Goal: Task Accomplishment & Management: Complete application form

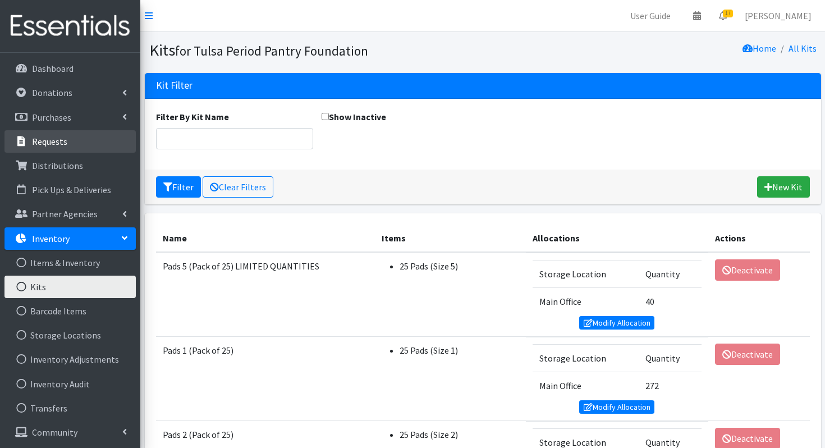
click at [41, 143] on p "Requests" at bounding box center [49, 141] width 35 height 11
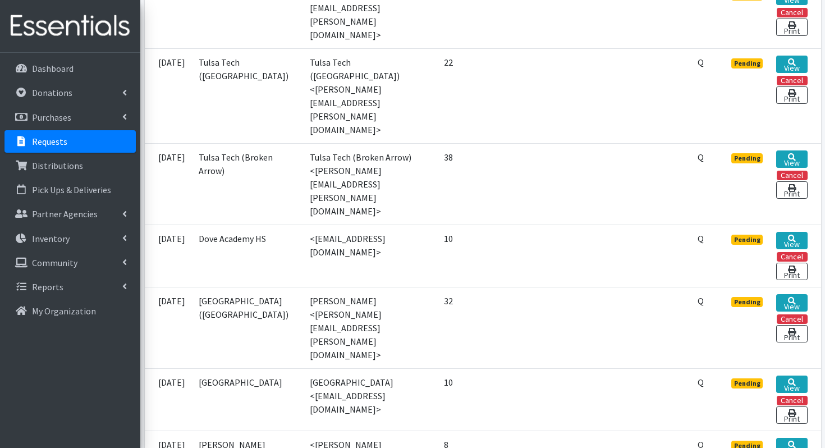
scroll to position [1037, 0]
click at [793, 437] on link "View" at bounding box center [791, 445] width 31 height 17
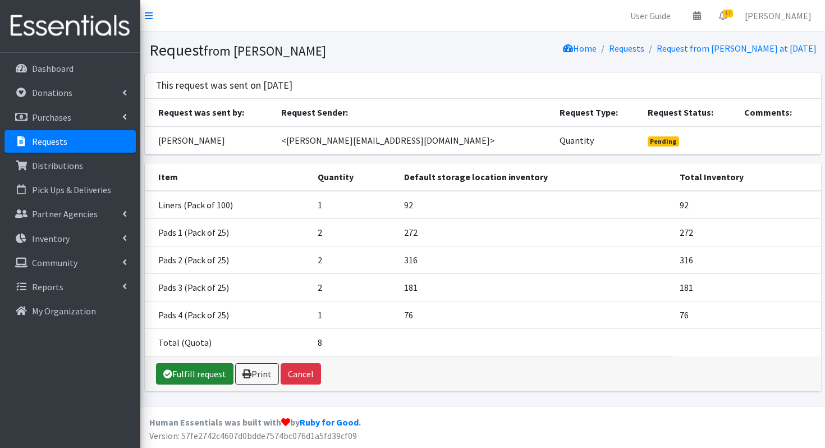
click at [205, 365] on link "Fulfill request" at bounding box center [194, 373] width 77 height 21
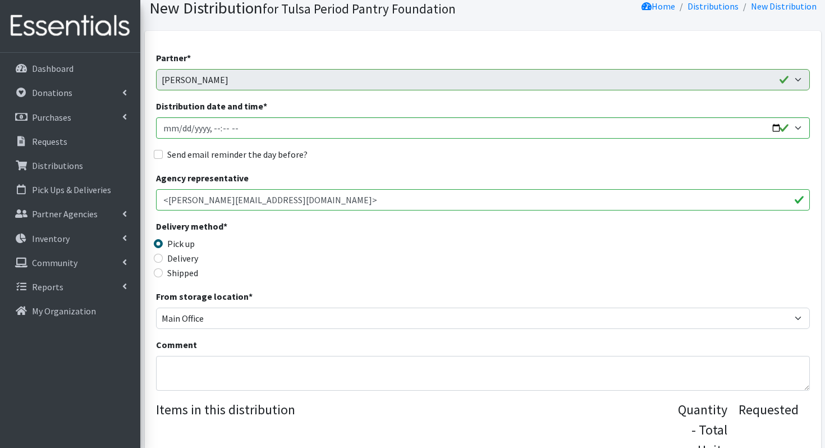
scroll to position [84, 0]
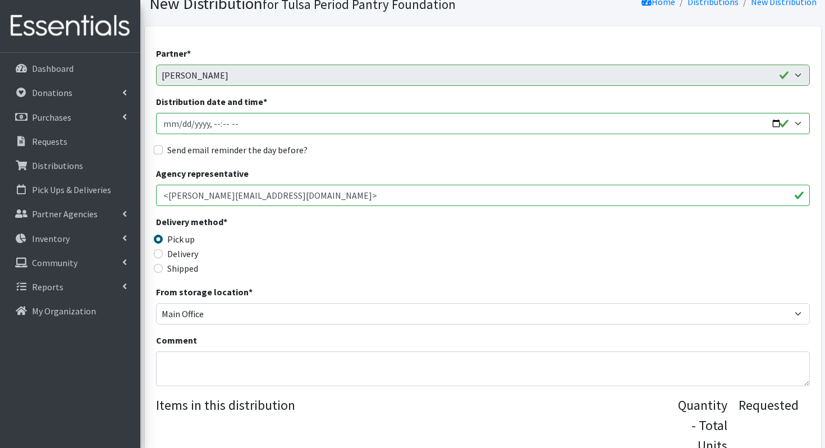
click at [180, 252] on label "Delivery" at bounding box center [182, 253] width 31 height 13
click at [163, 252] on input "Delivery" at bounding box center [158, 253] width 9 height 9
radio input "true"
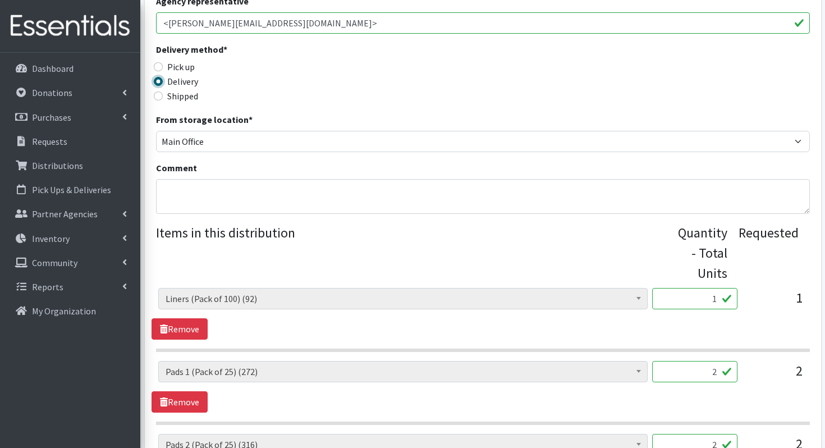
scroll to position [596, 0]
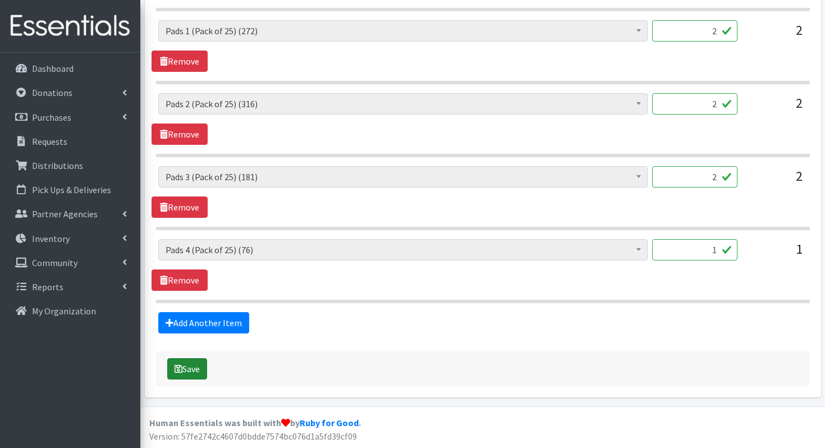
click at [188, 373] on button "Save" at bounding box center [187, 368] width 40 height 21
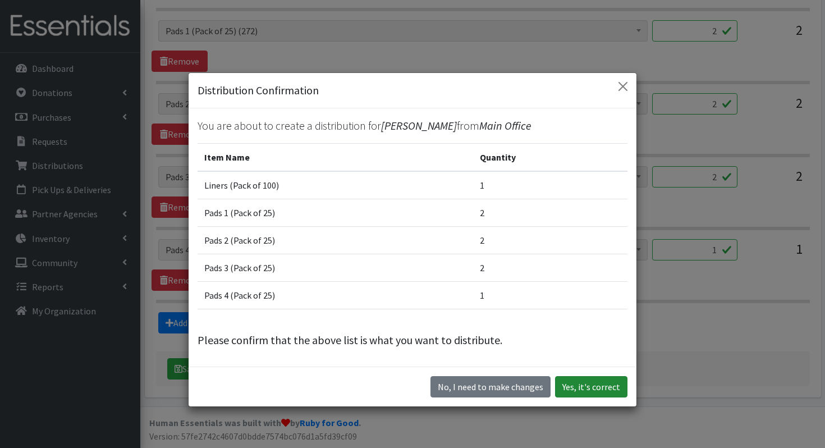
click at [582, 382] on button "Yes, it's correct" at bounding box center [591, 386] width 72 height 21
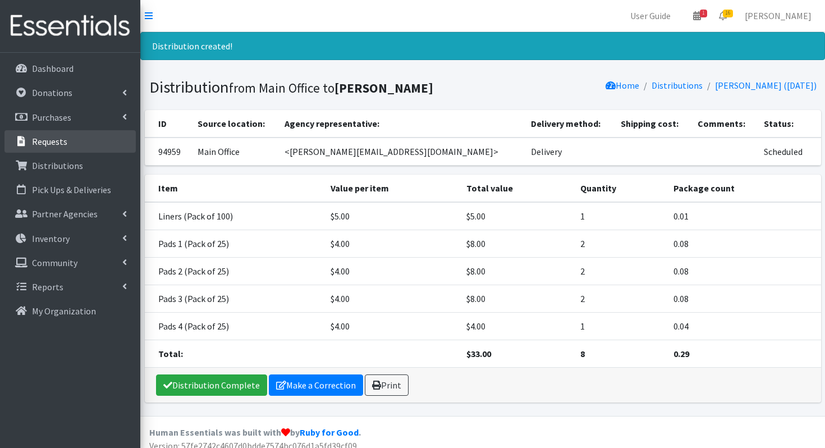
click at [108, 132] on link "Requests" at bounding box center [69, 141] width 131 height 22
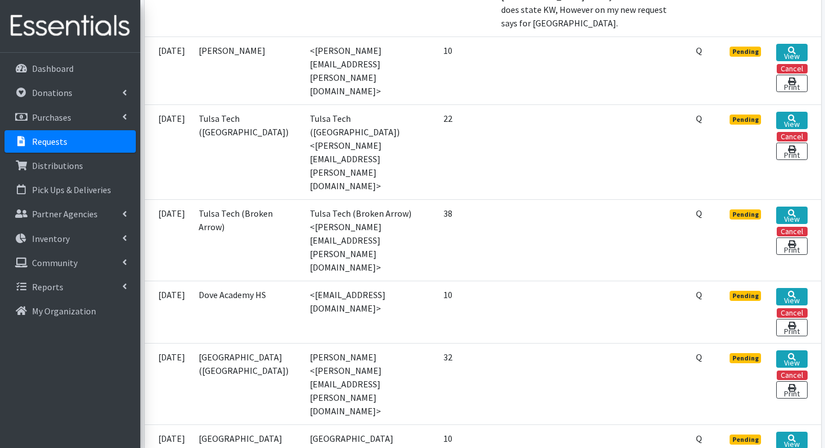
scroll to position [1037, 0]
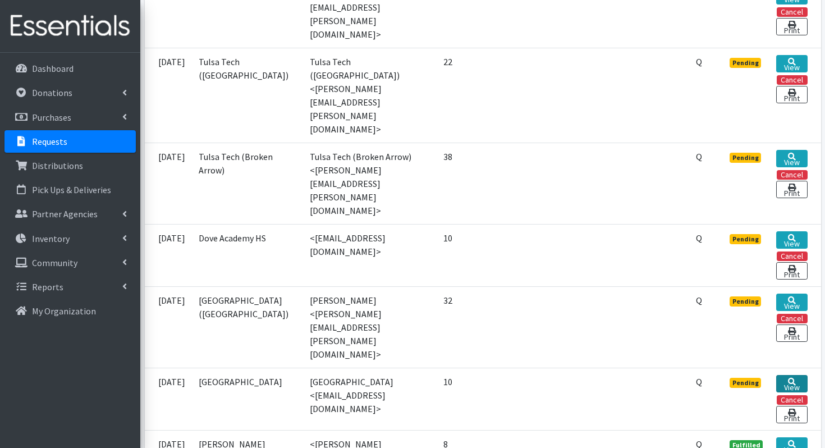
click at [788, 375] on link "View" at bounding box center [791, 383] width 31 height 17
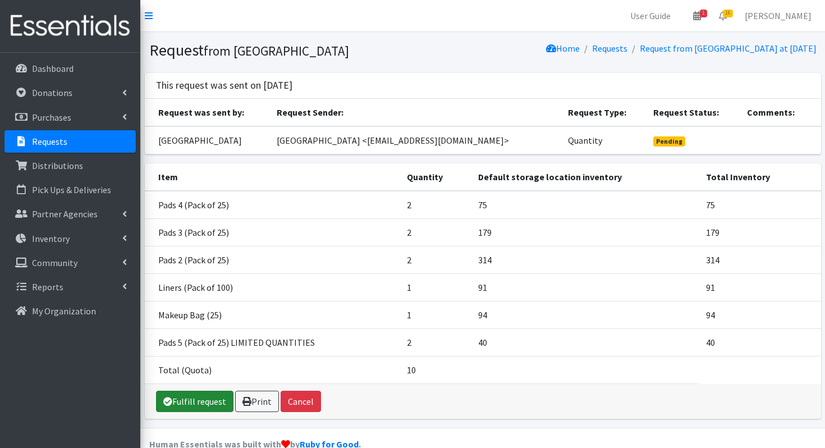
click at [192, 396] on link "Fulfill request" at bounding box center [194, 401] width 77 height 21
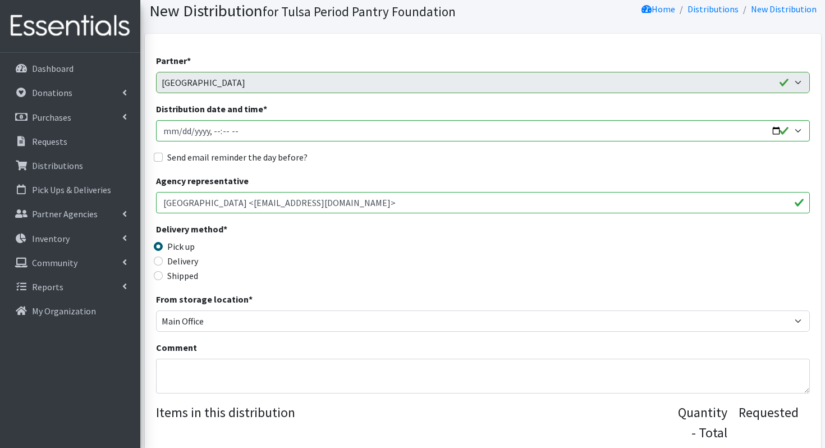
scroll to position [81, 0]
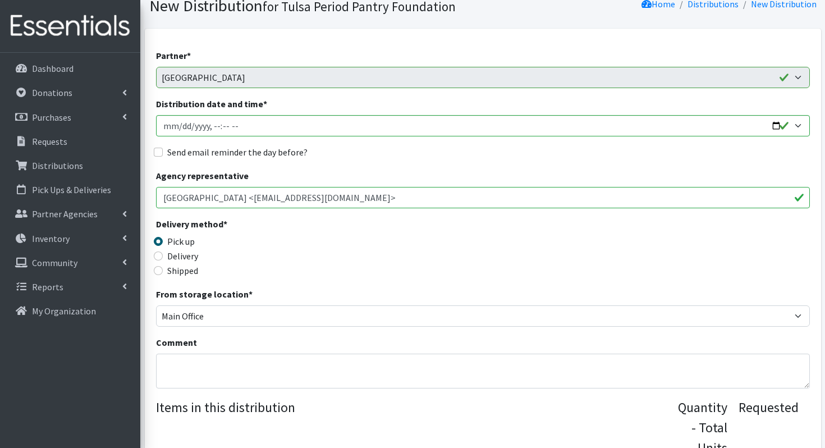
click at [163, 258] on div "Delivery" at bounding box center [237, 255] width 163 height 13
click at [155, 255] on input "Delivery" at bounding box center [158, 255] width 9 height 9
radio input "true"
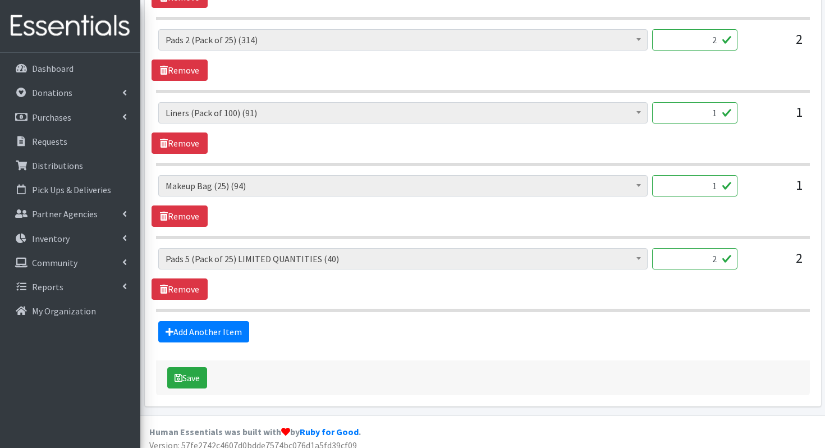
scroll to position [662, 0]
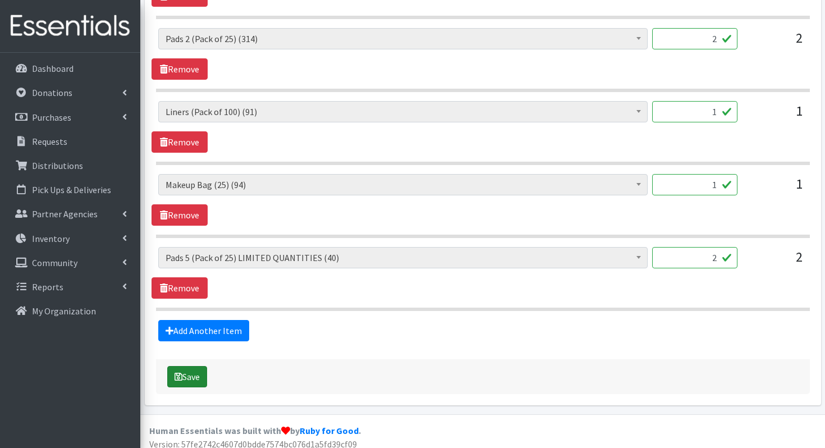
click at [193, 383] on button "Save" at bounding box center [187, 376] width 40 height 21
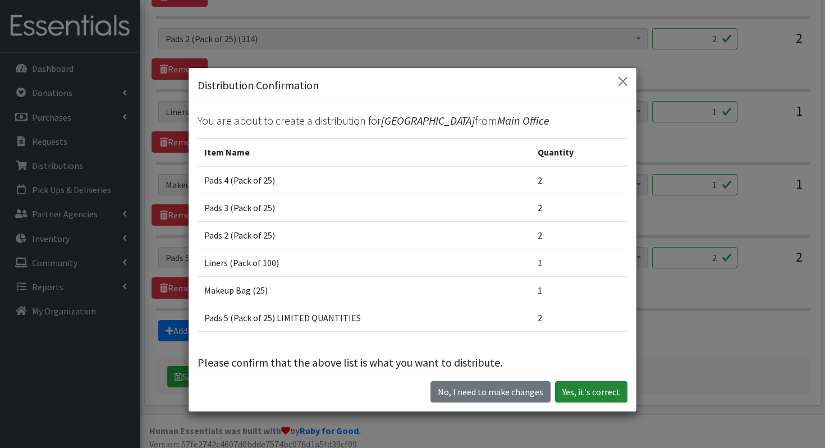
click at [589, 388] on button "Yes, it's correct" at bounding box center [591, 391] width 72 height 21
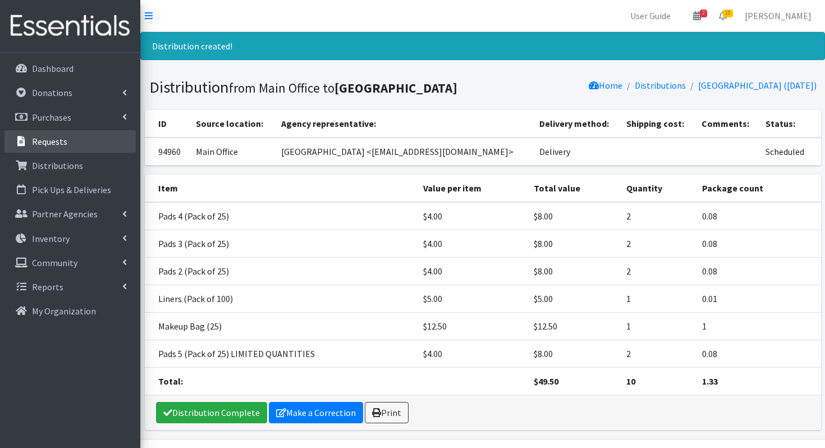
click at [66, 139] on link "Requests" at bounding box center [69, 141] width 131 height 22
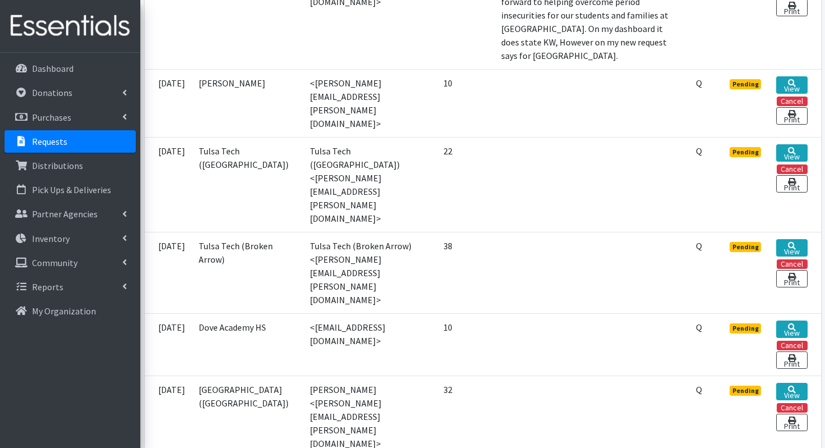
scroll to position [1037, 0]
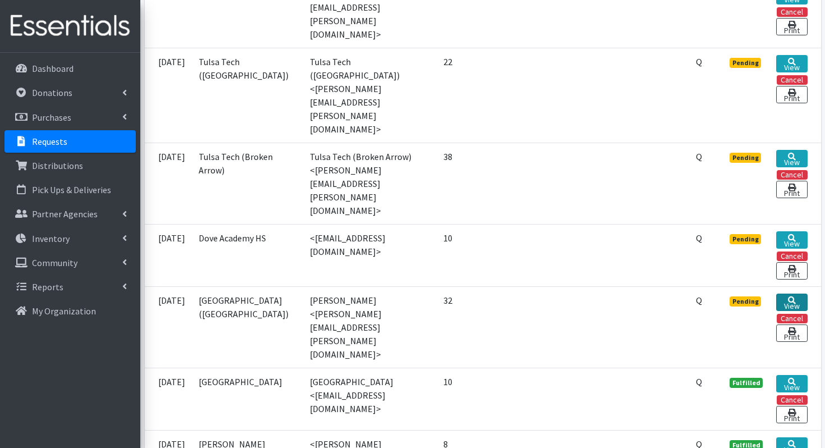
click at [787, 293] on link "View" at bounding box center [791, 301] width 31 height 17
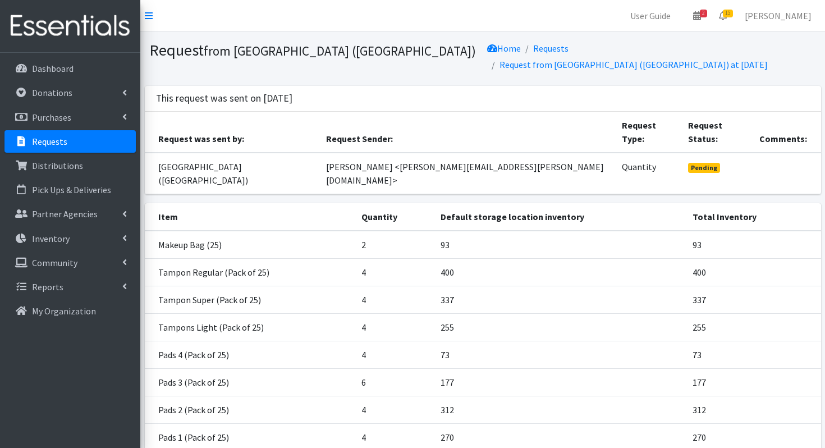
scroll to position [89, 0]
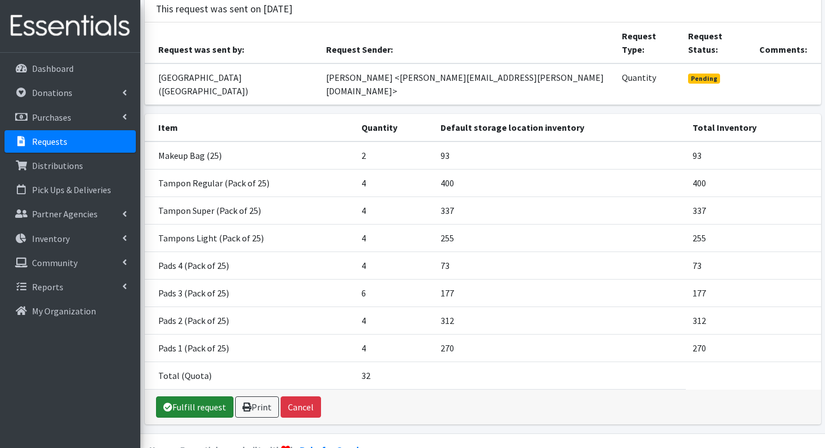
click at [186, 396] on link "Fulfill request" at bounding box center [194, 406] width 77 height 21
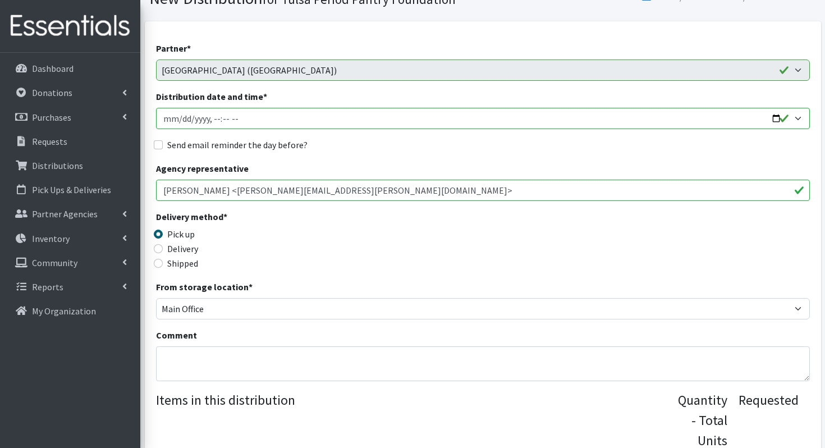
scroll to position [111, 0]
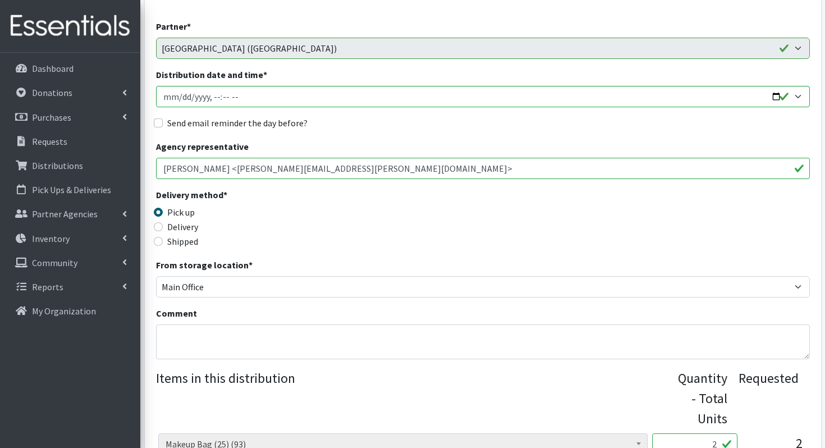
click at [176, 228] on label "Delivery" at bounding box center [182, 226] width 31 height 13
click at [163, 228] on input "Delivery" at bounding box center [158, 226] width 9 height 9
radio input "true"
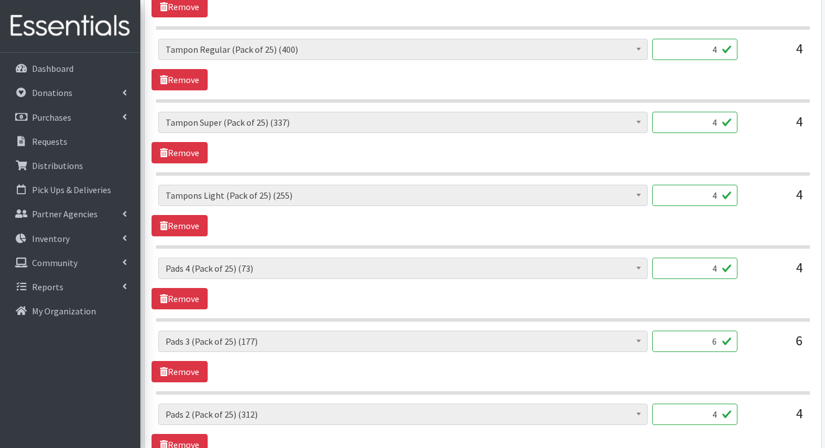
scroll to position [815, 0]
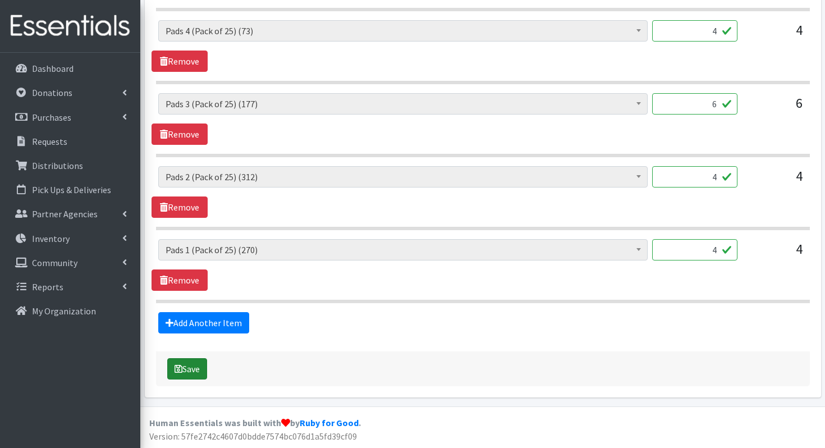
click at [189, 373] on button "Save" at bounding box center [187, 368] width 40 height 21
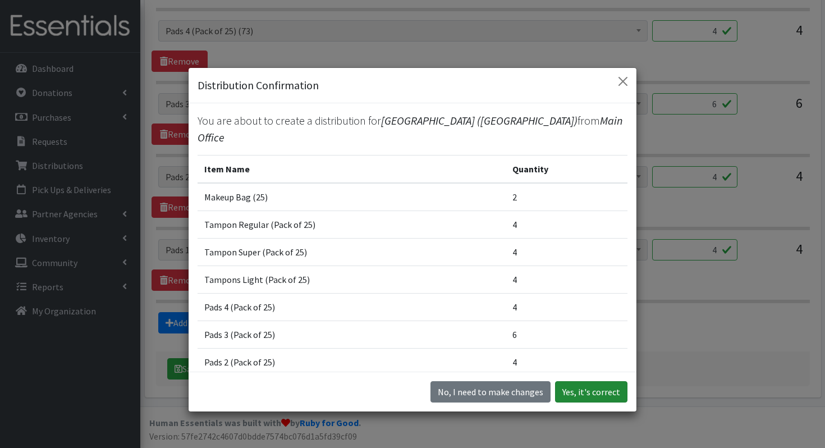
click at [579, 386] on button "Yes, it's correct" at bounding box center [591, 391] width 72 height 21
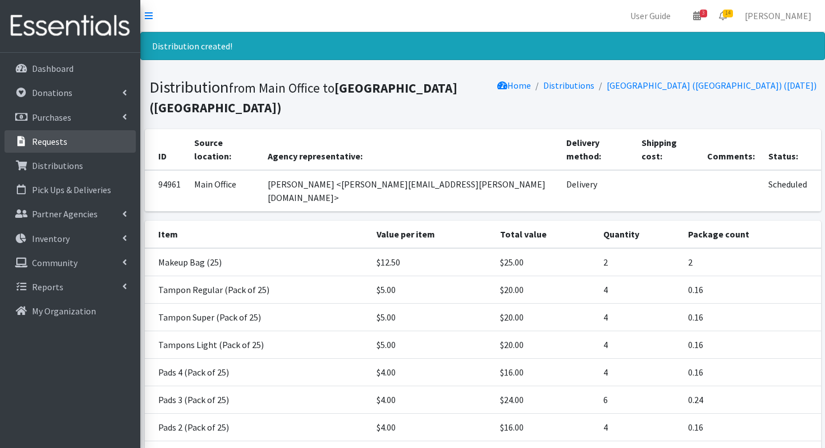
click at [64, 148] on link "Requests" at bounding box center [69, 141] width 131 height 22
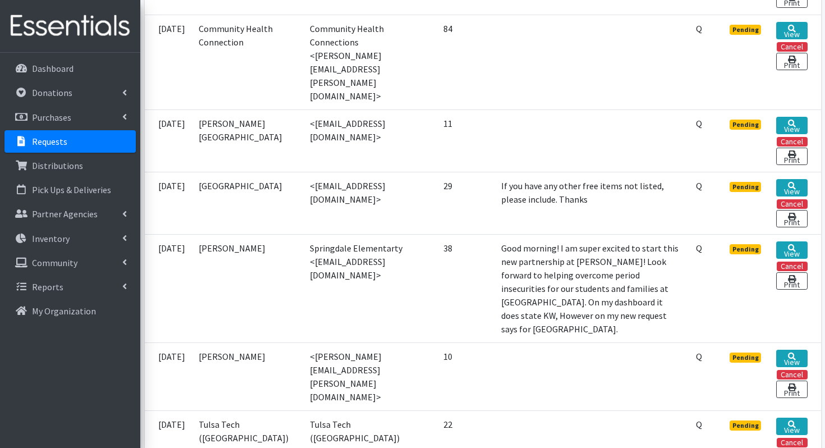
scroll to position [1037, 0]
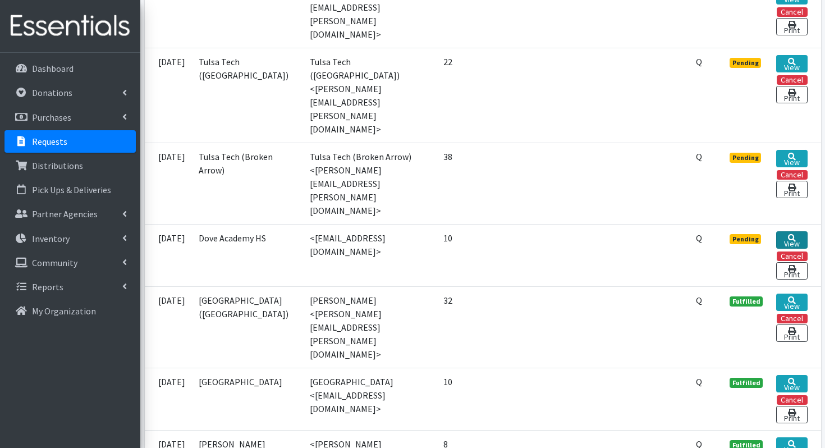
click at [785, 231] on link "View" at bounding box center [791, 239] width 31 height 17
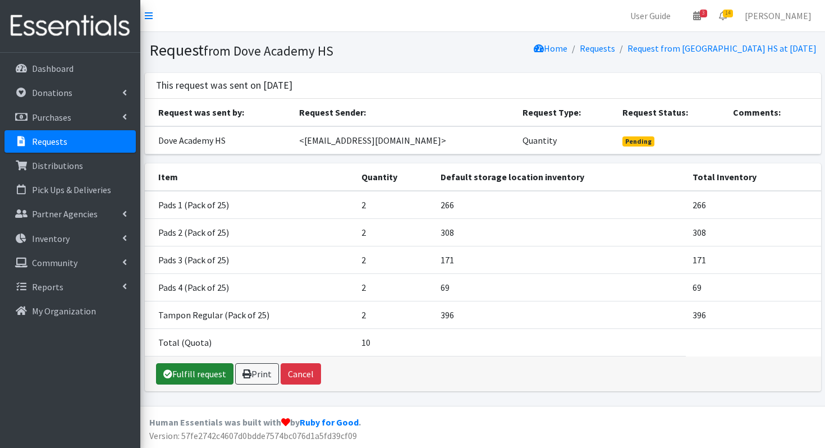
click at [187, 379] on link "Fulfill request" at bounding box center [194, 373] width 77 height 21
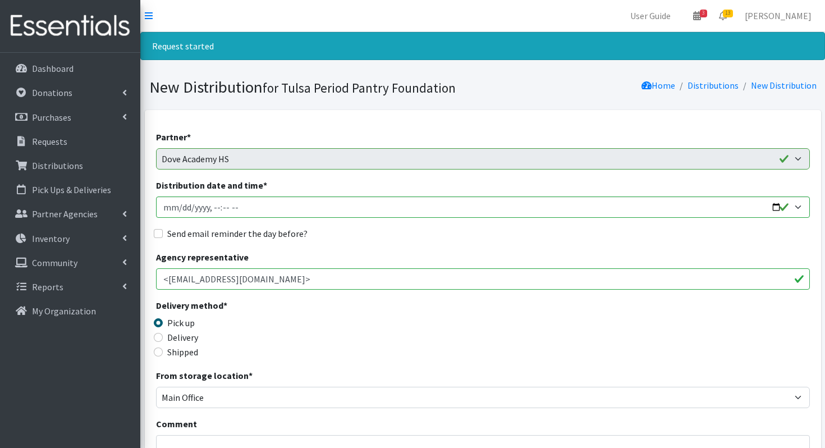
click at [184, 334] on label "Delivery" at bounding box center [182, 336] width 31 height 13
click at [163, 334] on input "Delivery" at bounding box center [158, 337] width 9 height 9
radio input "true"
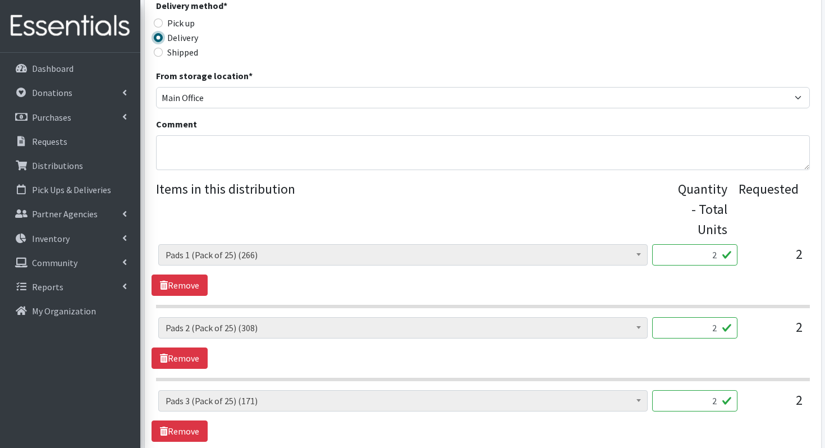
scroll to position [596, 0]
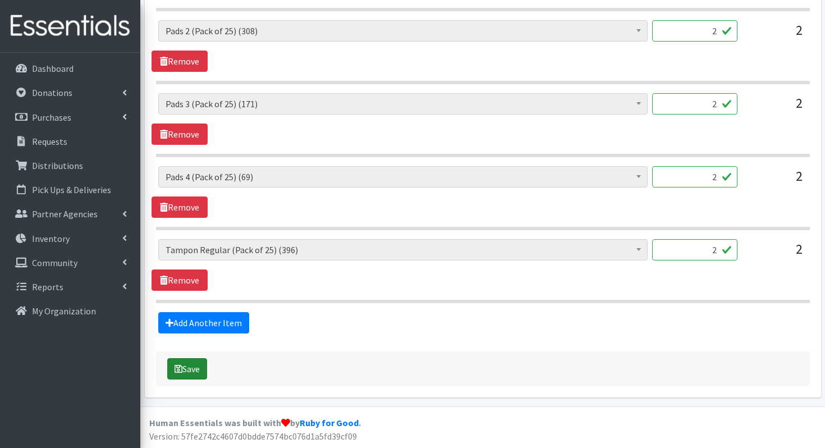
click at [183, 362] on button "Save" at bounding box center [187, 368] width 40 height 21
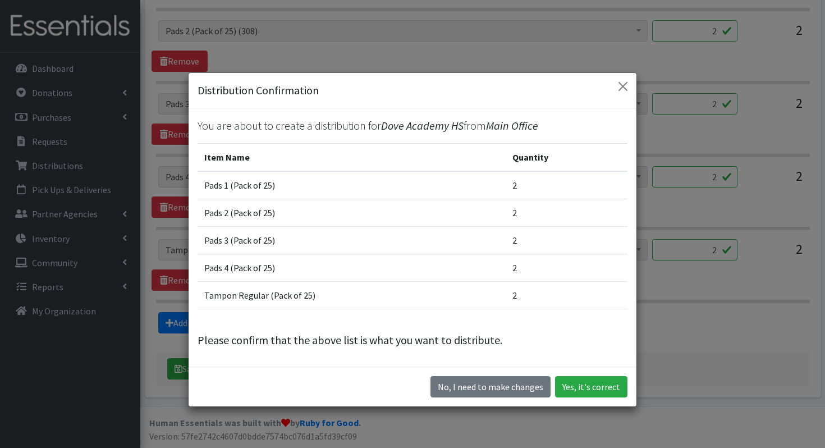
click at [589, 374] on div "No, I need to make changes Yes, it's correct" at bounding box center [413, 386] width 448 height 40
click at [587, 381] on button "Yes, it's correct" at bounding box center [591, 386] width 72 height 21
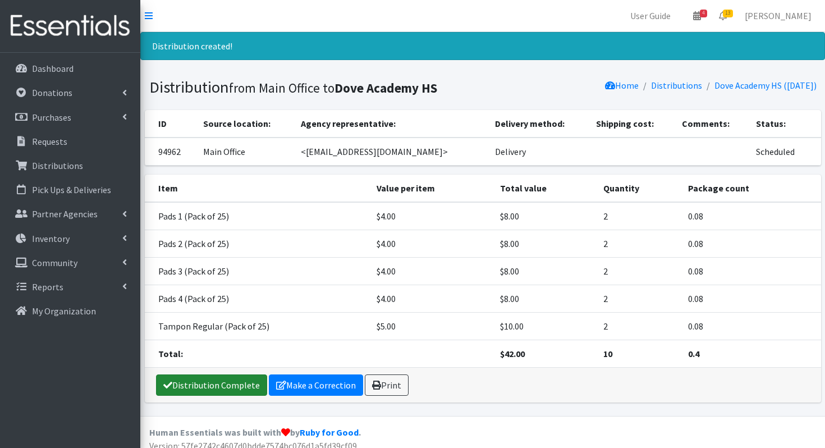
click at [174, 387] on link "Distribution Complete" at bounding box center [211, 384] width 111 height 21
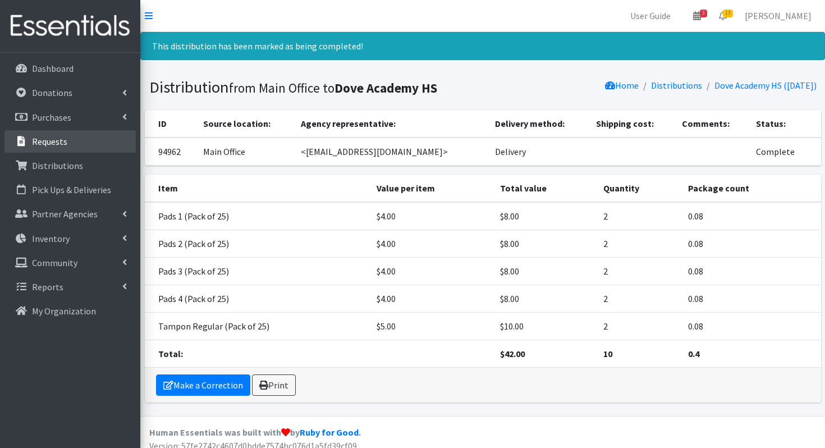
click at [55, 147] on link "Requests" at bounding box center [69, 141] width 131 height 22
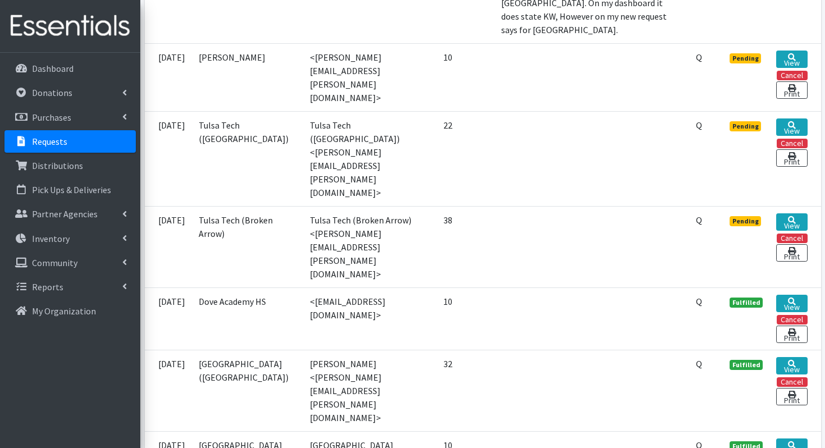
scroll to position [1037, 0]
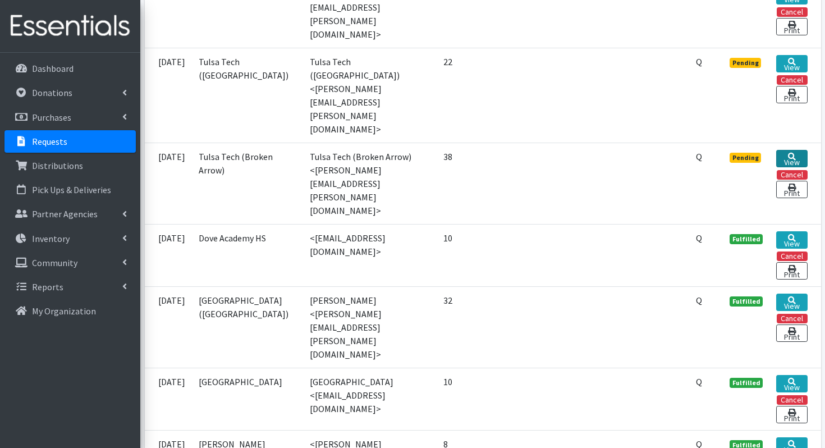
click at [793, 153] on icon at bounding box center [792, 157] width 8 height 8
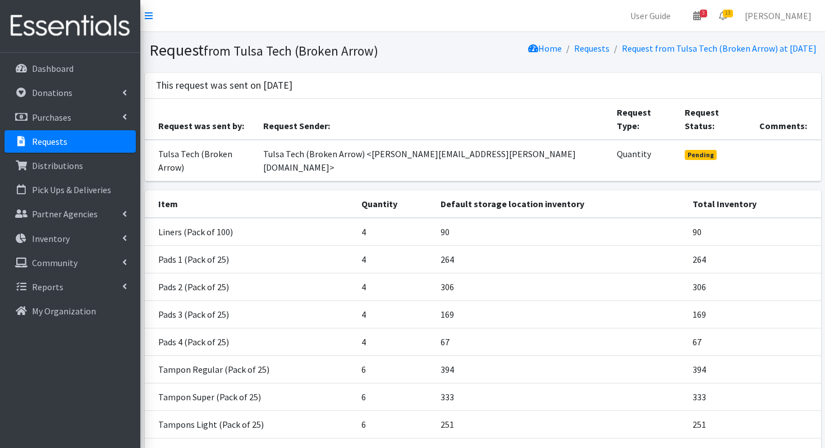
scroll to position [76, 0]
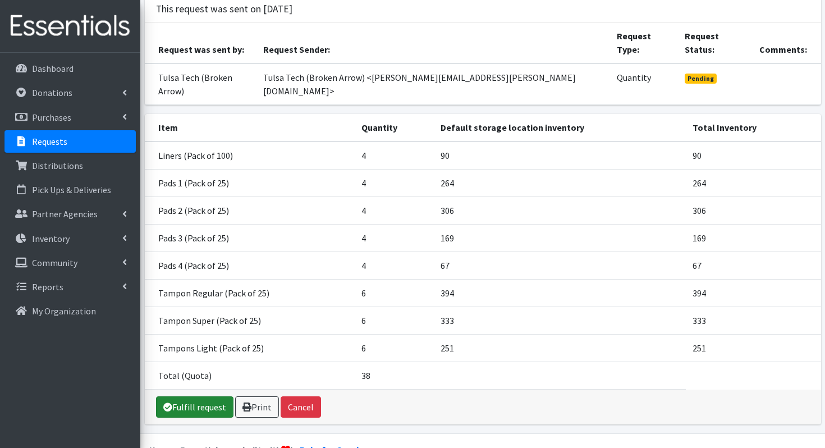
click at [192, 396] on link "Fulfill request" at bounding box center [194, 406] width 77 height 21
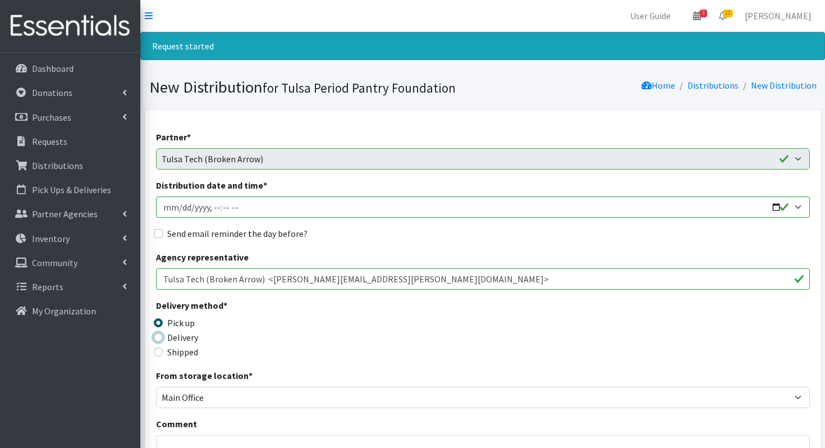
click at [159, 338] on input "Delivery" at bounding box center [158, 337] width 9 height 9
radio input "true"
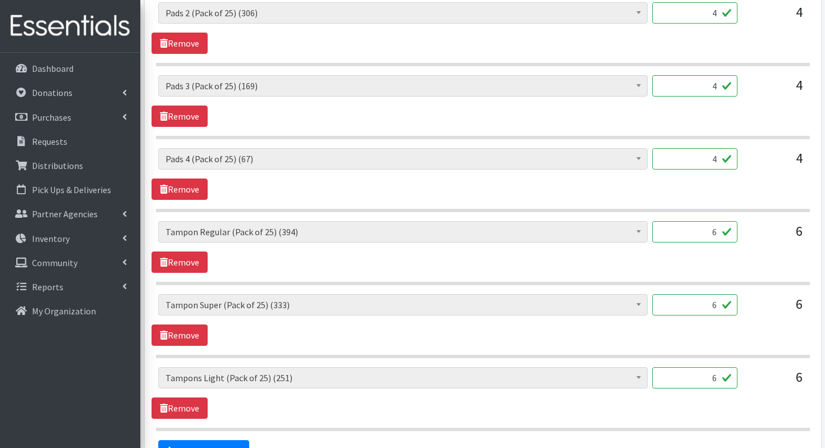
scroll to position [815, 0]
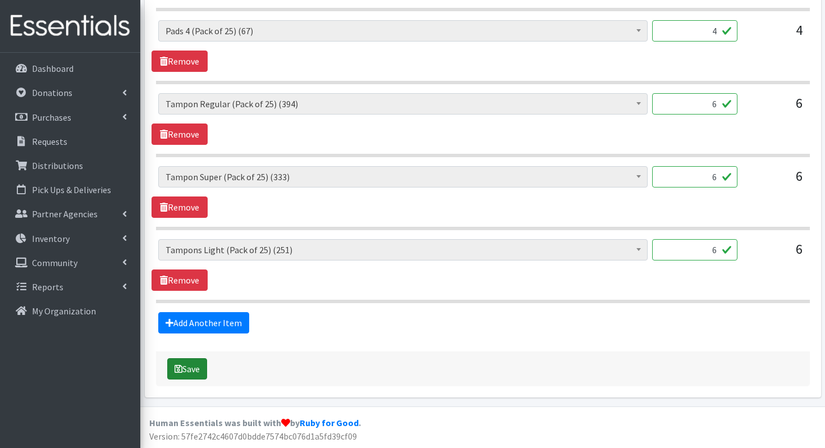
click at [195, 367] on button "Save" at bounding box center [187, 368] width 40 height 21
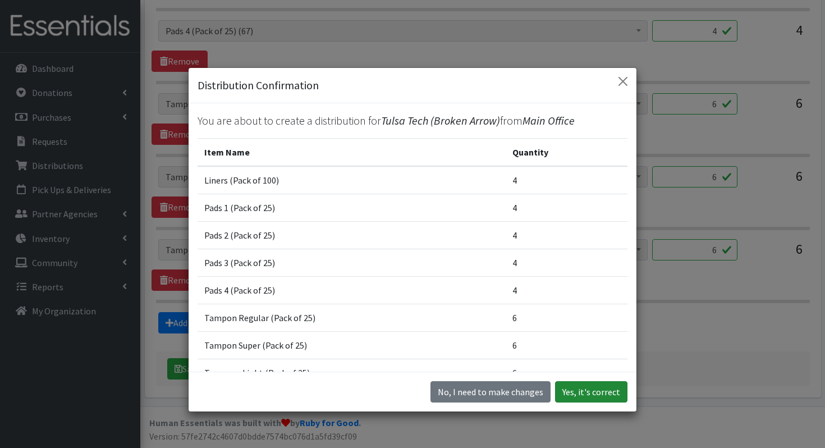
click at [593, 388] on button "Yes, it's correct" at bounding box center [591, 391] width 72 height 21
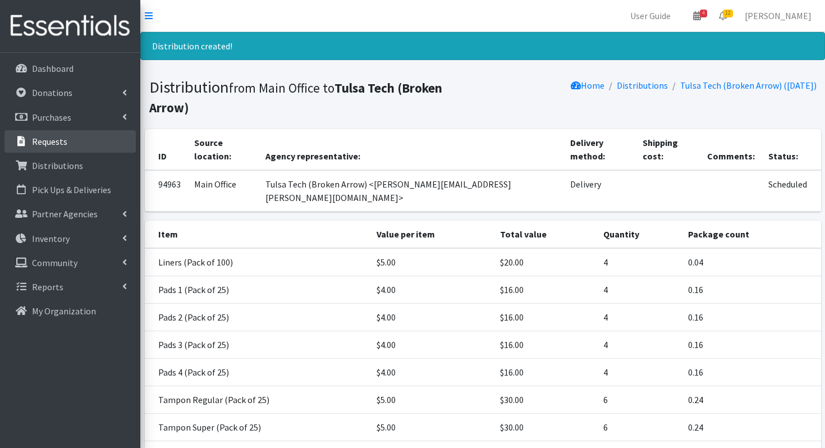
click at [66, 142] on link "Requests" at bounding box center [69, 141] width 131 height 22
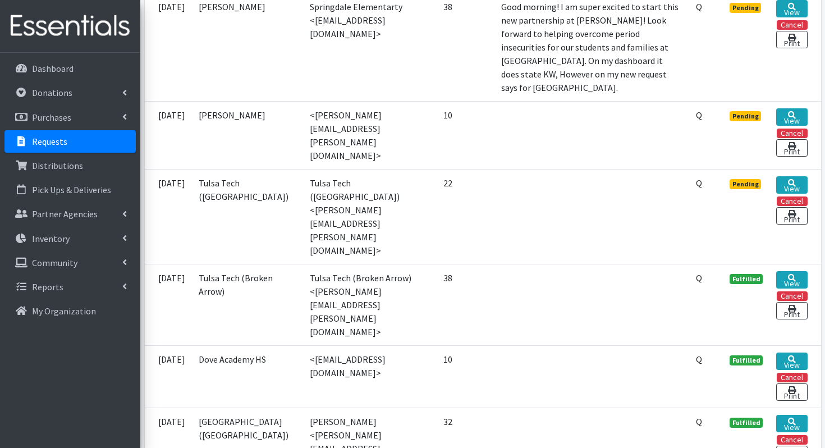
scroll to position [961, 0]
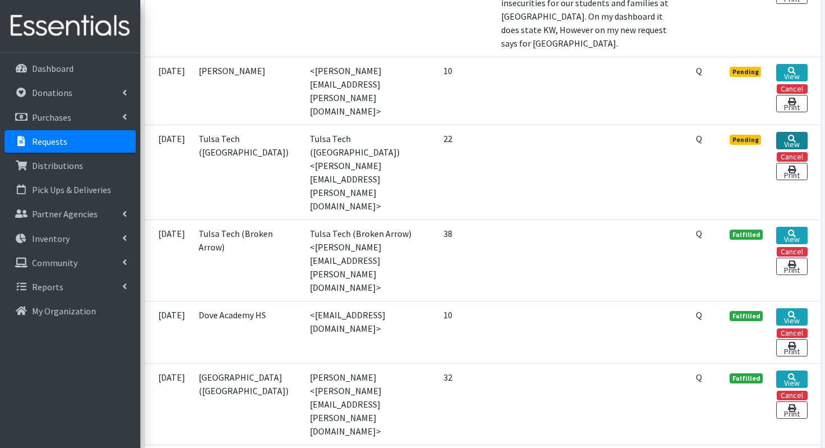
click at [782, 132] on link "View" at bounding box center [791, 140] width 31 height 17
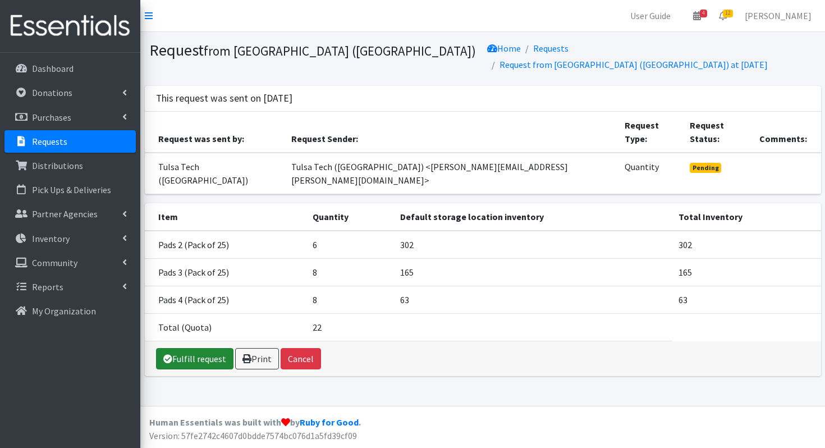
click at [179, 348] on link "Fulfill request" at bounding box center [194, 358] width 77 height 21
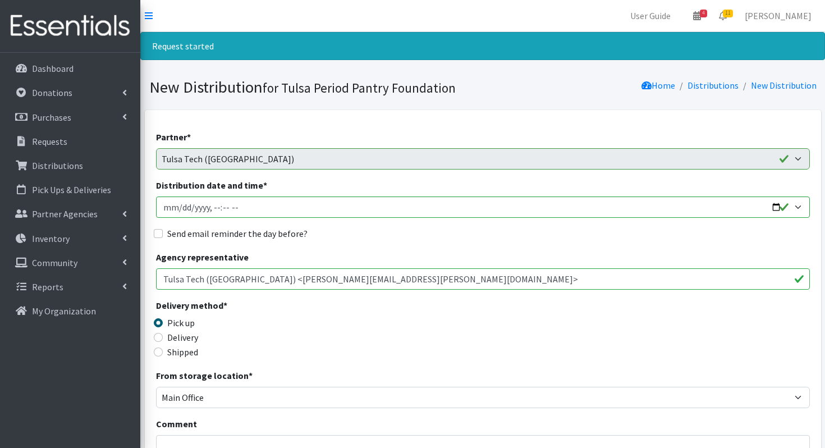
click at [169, 334] on label "Delivery" at bounding box center [182, 336] width 31 height 13
click at [163, 334] on input "Delivery" at bounding box center [158, 337] width 9 height 9
radio input "true"
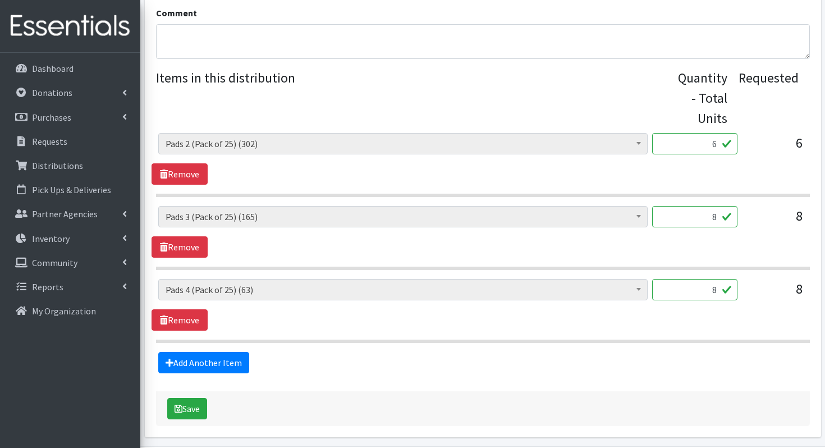
scroll to position [451, 0]
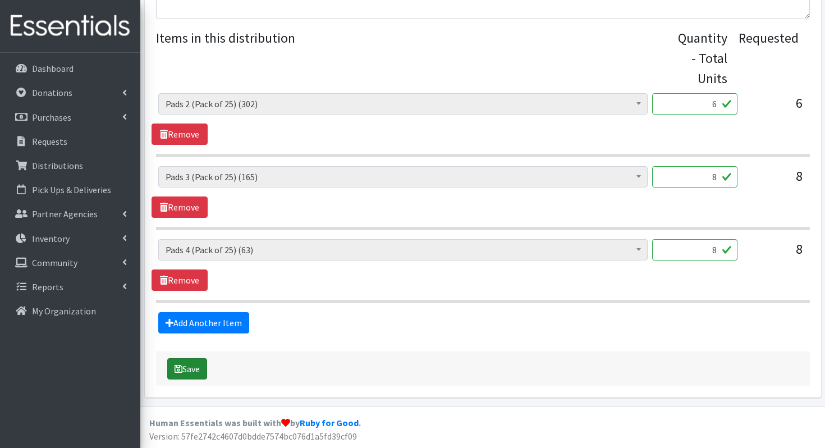
click at [187, 364] on button "Save" at bounding box center [187, 368] width 40 height 21
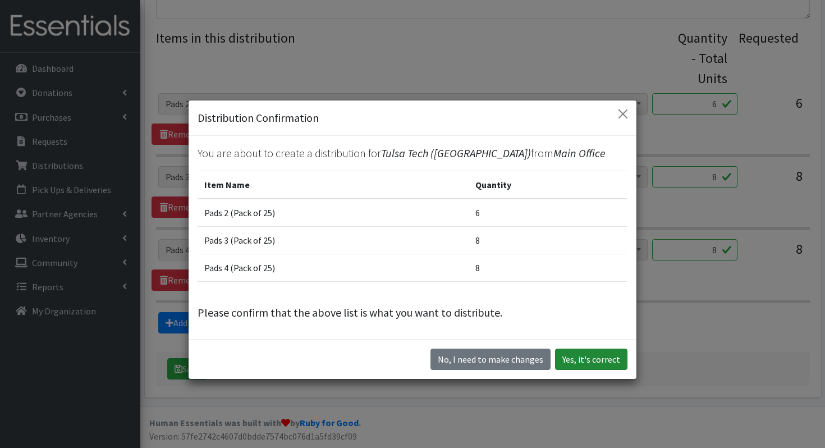
click at [585, 356] on button "Yes, it's correct" at bounding box center [591, 358] width 72 height 21
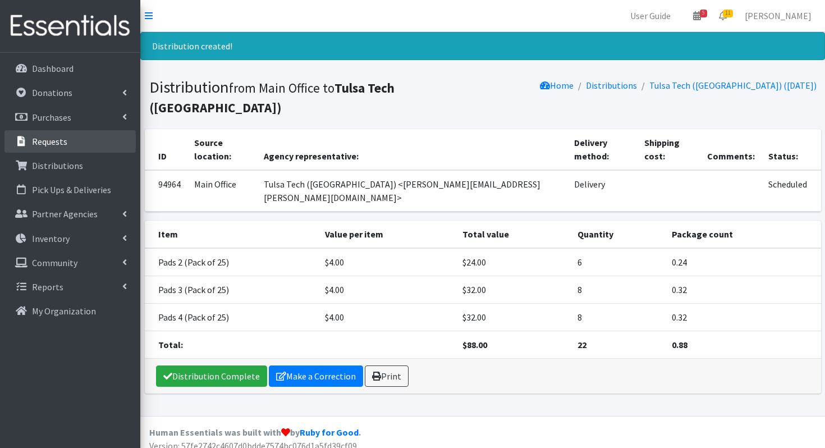
click at [66, 135] on link "Requests" at bounding box center [69, 141] width 131 height 22
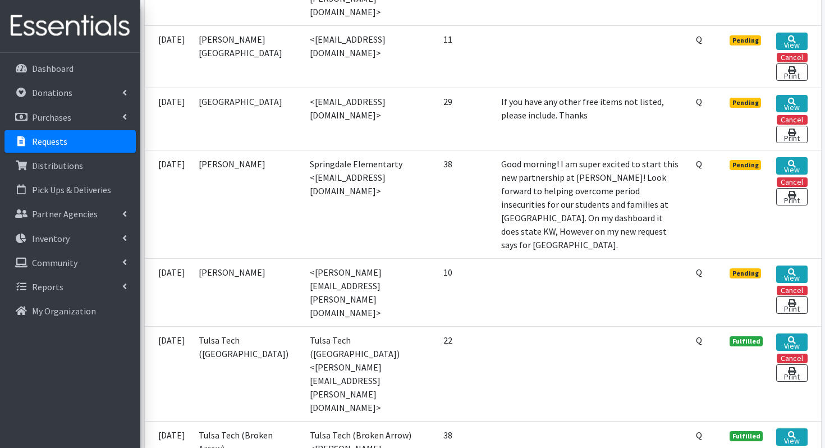
scroll to position [768, 0]
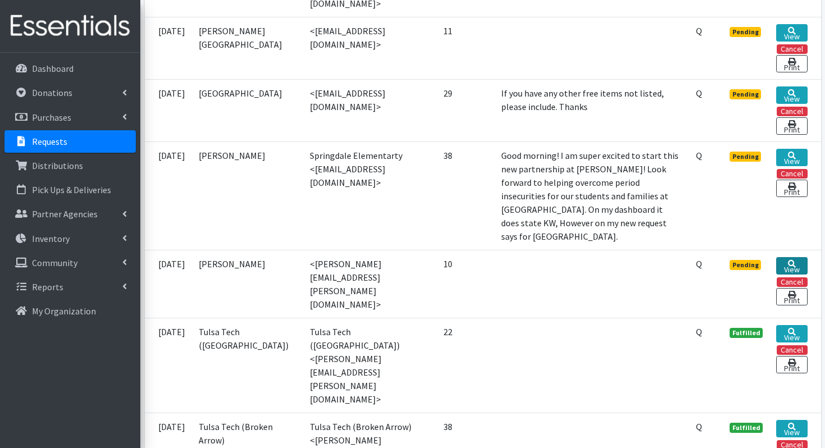
click at [795, 260] on icon at bounding box center [792, 264] width 8 height 8
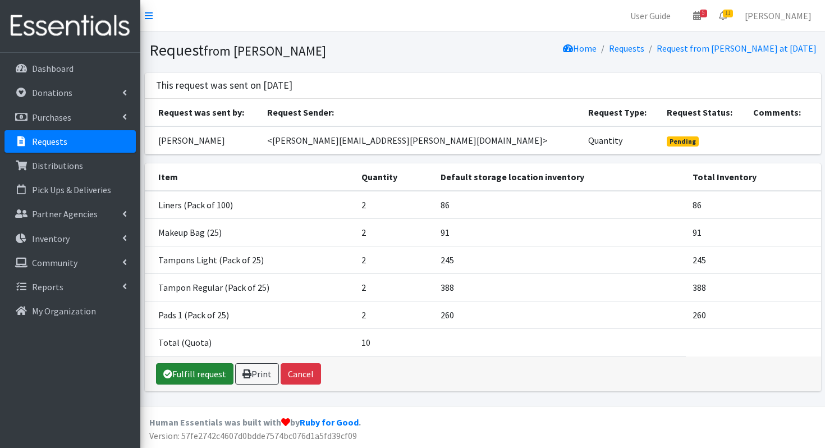
click at [186, 373] on link "Fulfill request" at bounding box center [194, 373] width 77 height 21
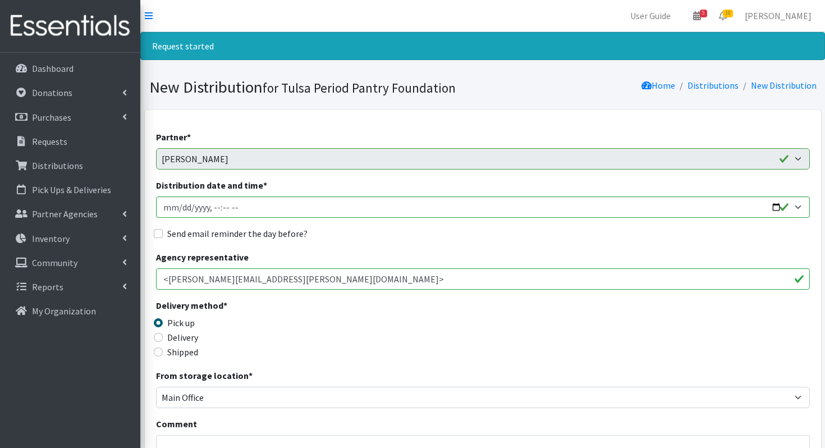
click at [172, 336] on label "Delivery" at bounding box center [182, 336] width 31 height 13
click at [163, 336] on input "Delivery" at bounding box center [158, 337] width 9 height 9
radio input "true"
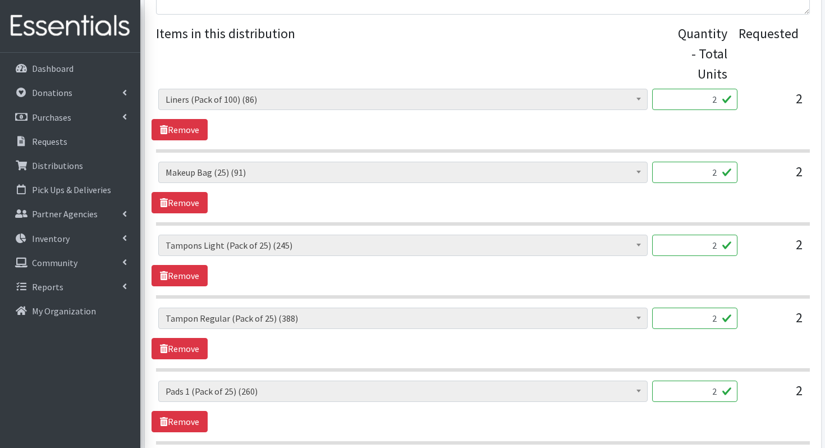
scroll to position [596, 0]
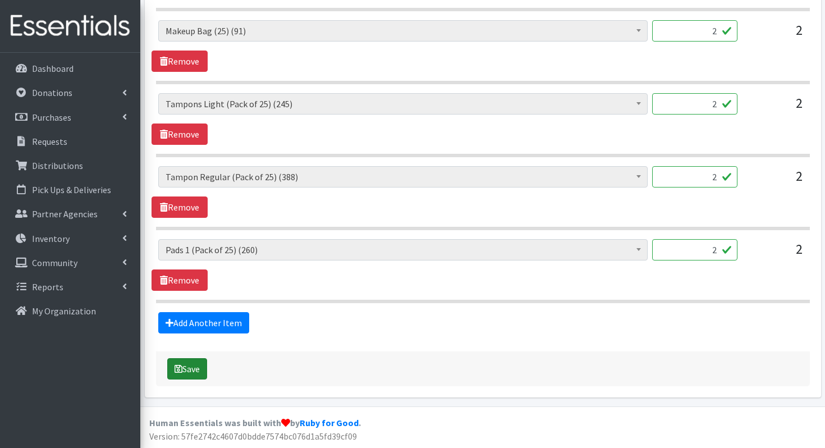
click at [181, 362] on button "Save" at bounding box center [187, 368] width 40 height 21
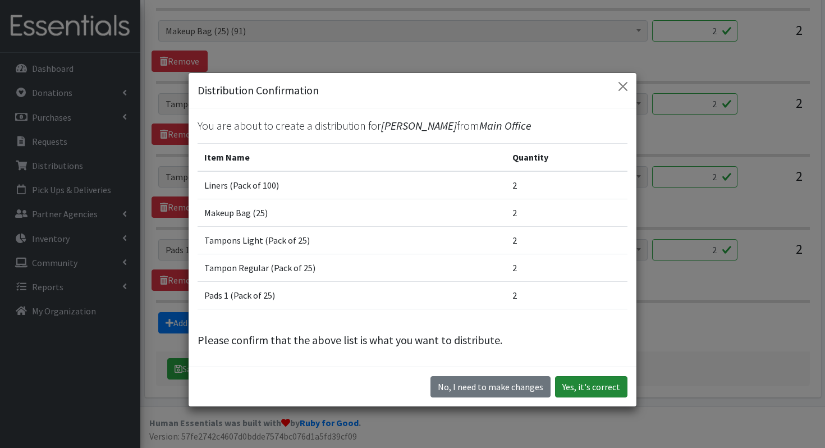
click at [603, 395] on button "Yes, it's correct" at bounding box center [591, 386] width 72 height 21
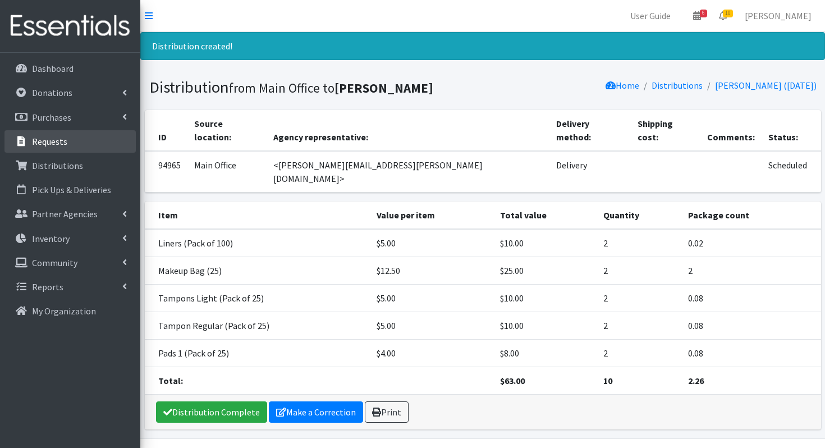
click at [74, 135] on link "Requests" at bounding box center [69, 141] width 131 height 22
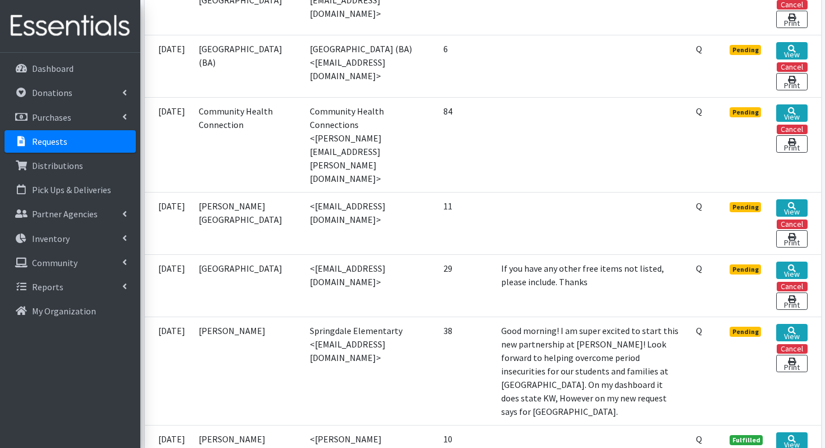
scroll to position [633, 0]
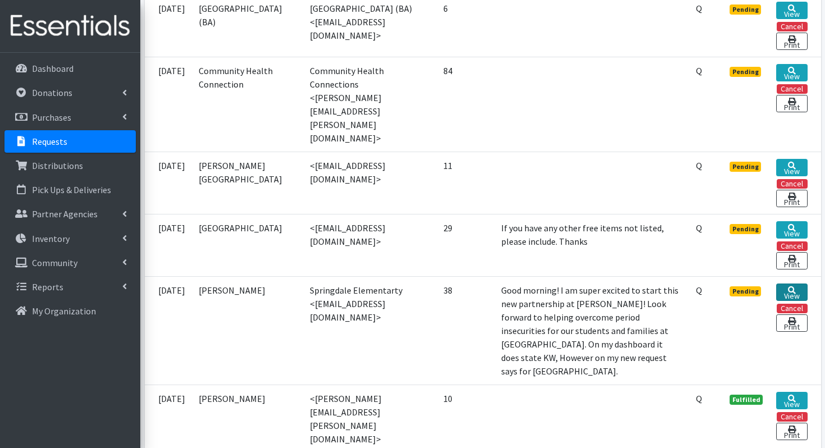
click at [791, 283] on link "View" at bounding box center [791, 291] width 31 height 17
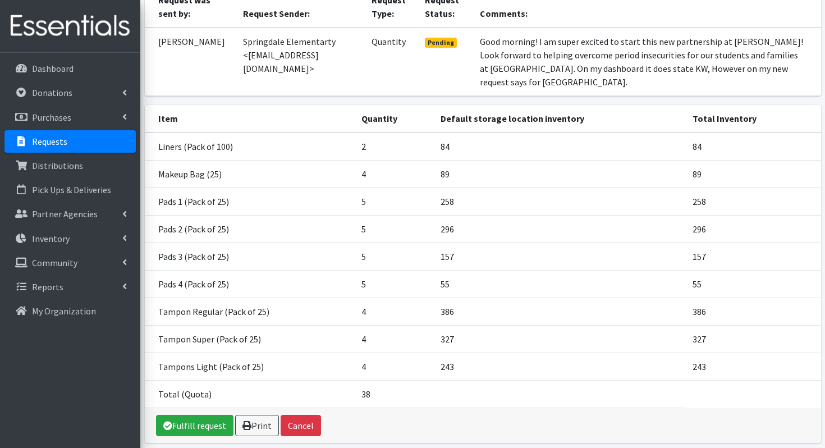
scroll to position [158, 0]
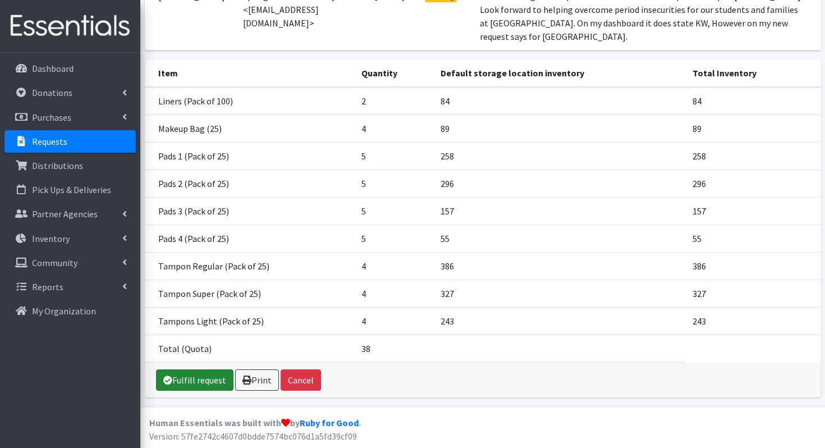
click at [196, 372] on link "Fulfill request" at bounding box center [194, 379] width 77 height 21
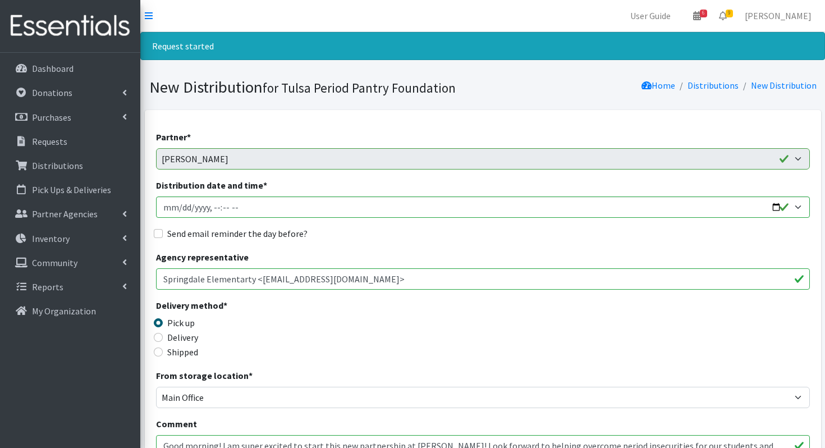
click at [174, 336] on label "Delivery" at bounding box center [182, 336] width 31 height 13
click at [163, 336] on input "Delivery" at bounding box center [158, 337] width 9 height 9
radio input "true"
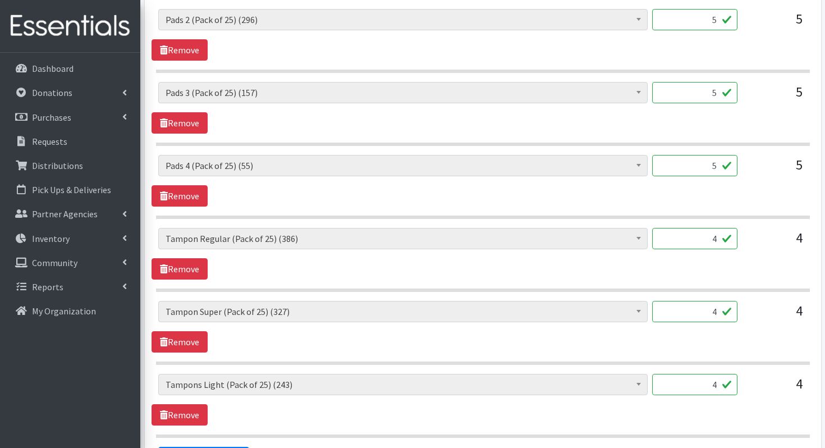
scroll to position [888, 0]
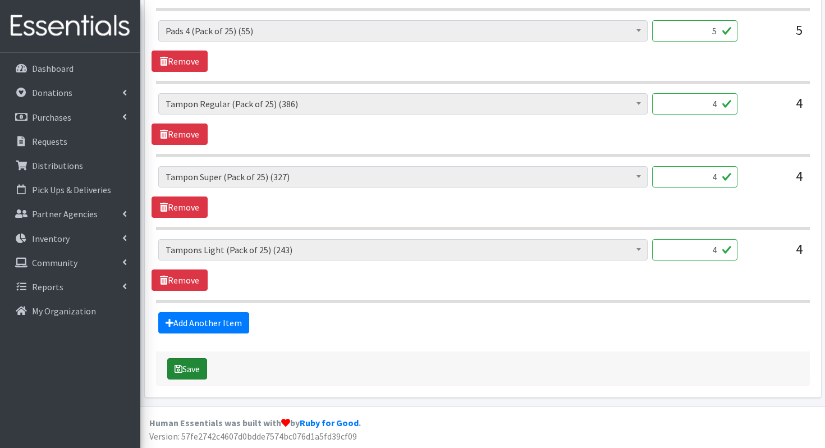
click at [176, 359] on button "Save" at bounding box center [187, 368] width 40 height 21
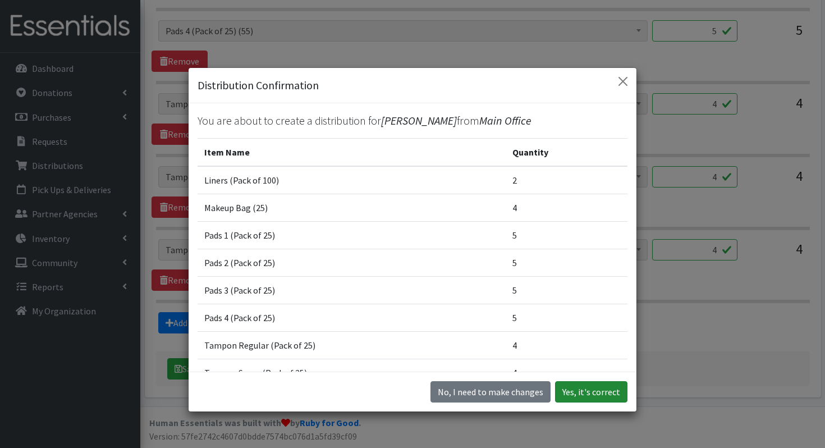
click at [589, 396] on button "Yes, it's correct" at bounding box center [591, 391] width 72 height 21
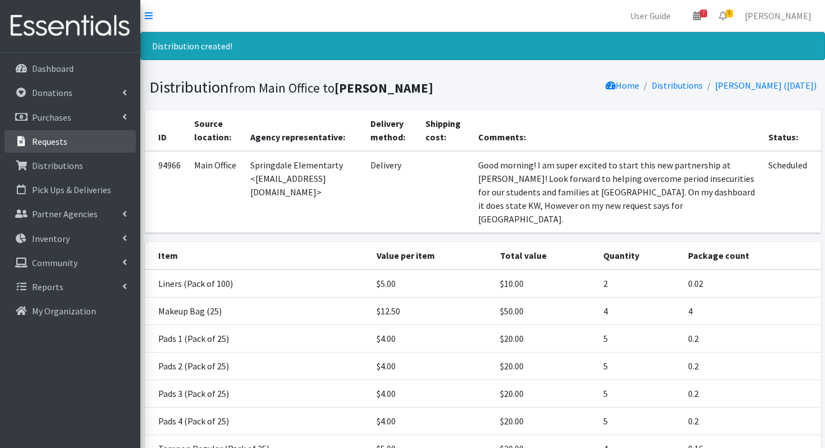
click at [67, 151] on link "Requests" at bounding box center [69, 141] width 131 height 22
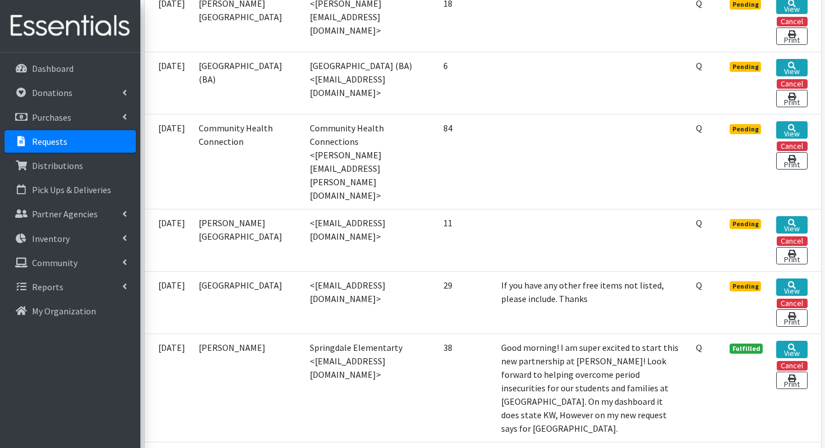
scroll to position [547, 0]
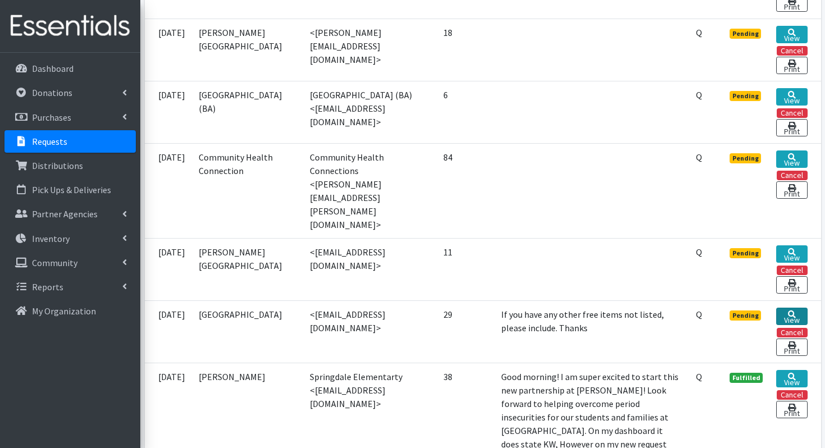
click at [792, 307] on link "View" at bounding box center [791, 315] width 31 height 17
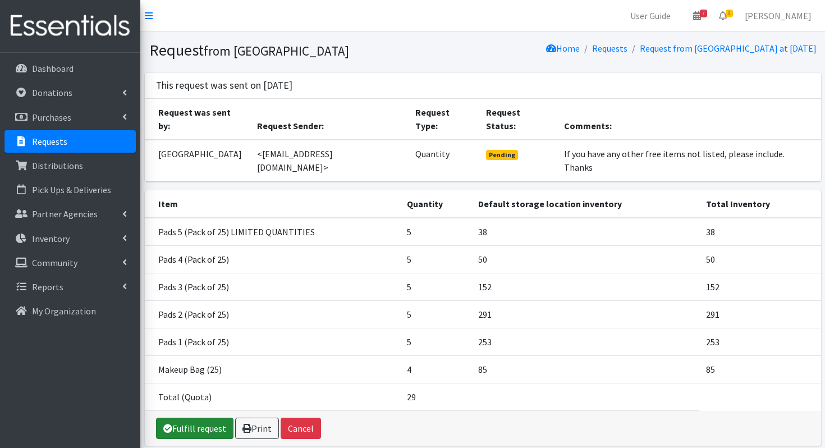
click at [170, 424] on icon at bounding box center [167, 428] width 9 height 9
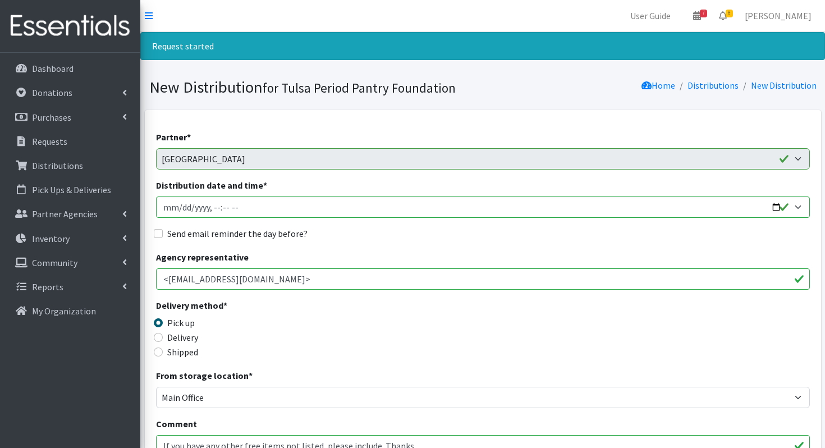
click at [191, 339] on label "Delivery" at bounding box center [182, 336] width 31 height 13
click at [163, 339] on input "Delivery" at bounding box center [158, 337] width 9 height 9
radio input "true"
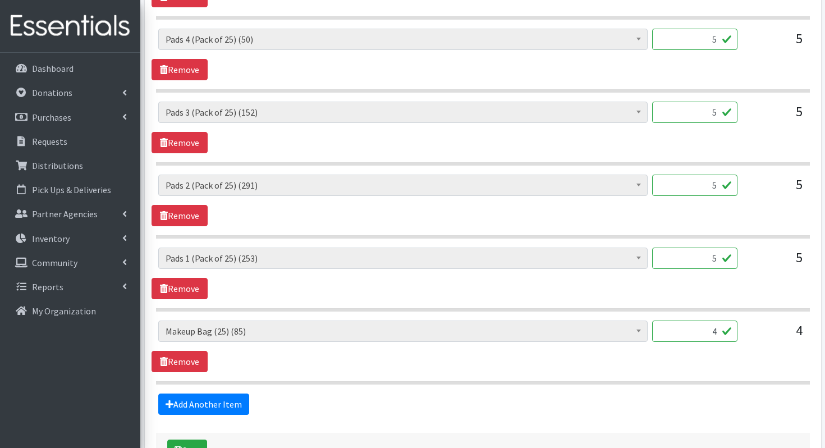
scroll to position [669, 0]
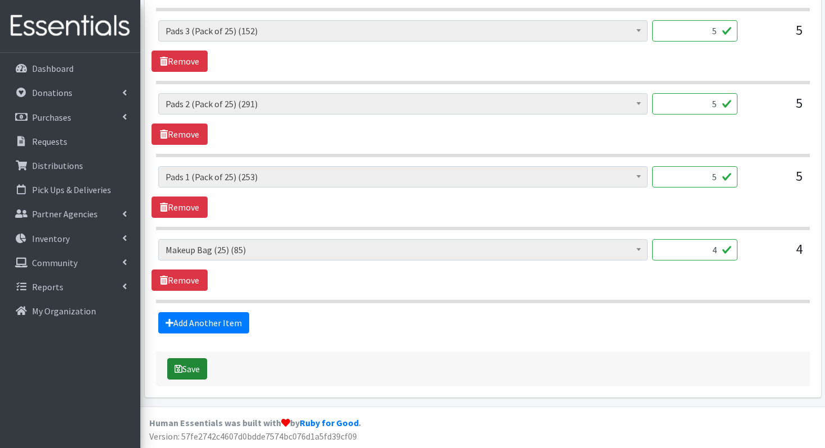
click at [177, 371] on icon "submit" at bounding box center [178, 368] width 8 height 9
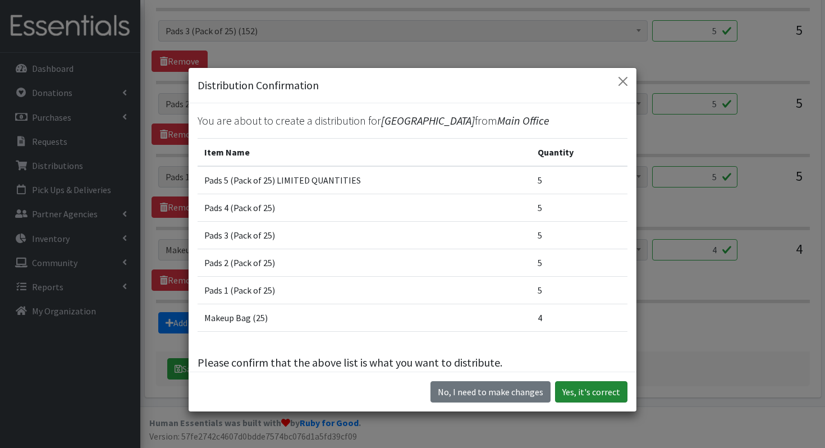
click at [598, 385] on button "Yes, it's correct" at bounding box center [591, 391] width 72 height 21
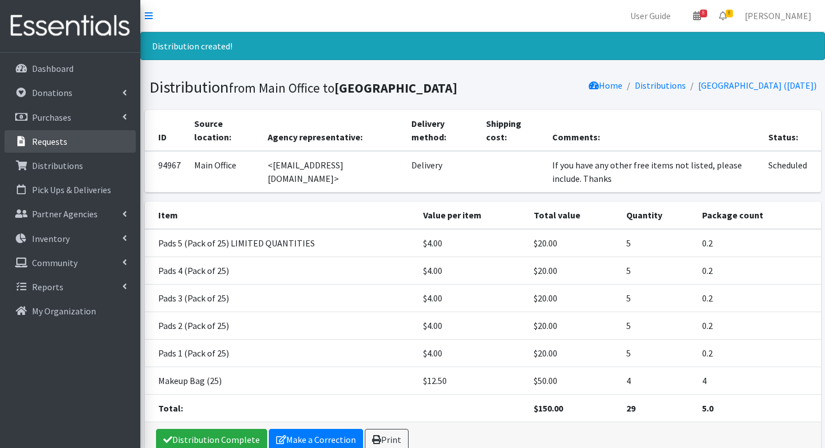
click at [55, 147] on link "Requests" at bounding box center [69, 141] width 131 height 22
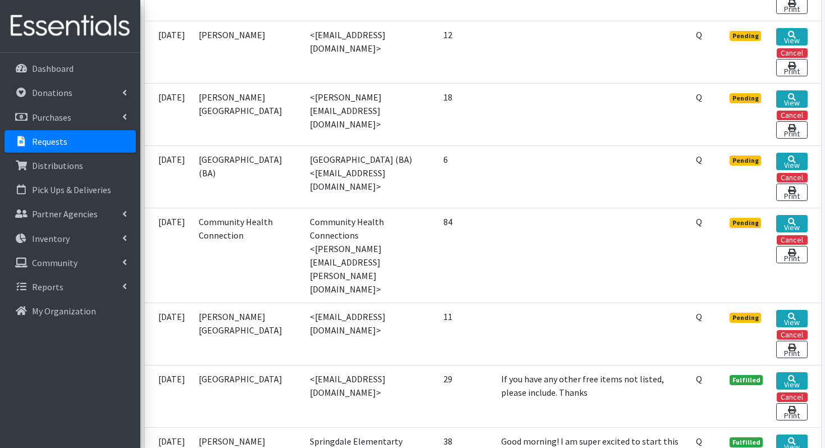
scroll to position [491, 0]
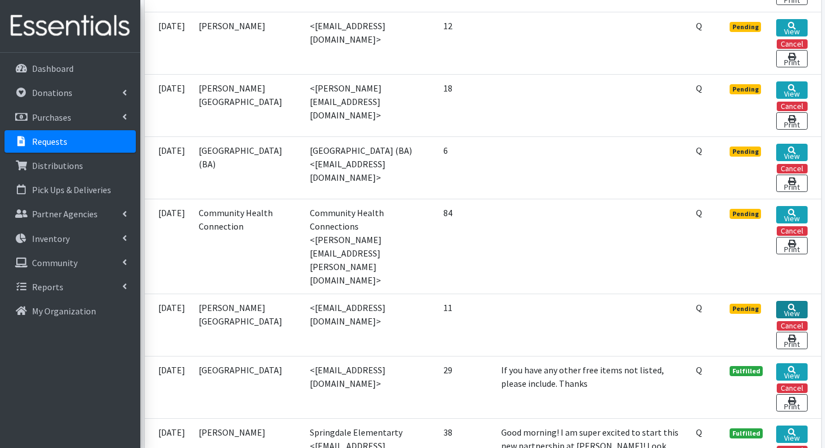
click at [788, 304] on icon at bounding box center [792, 308] width 8 height 8
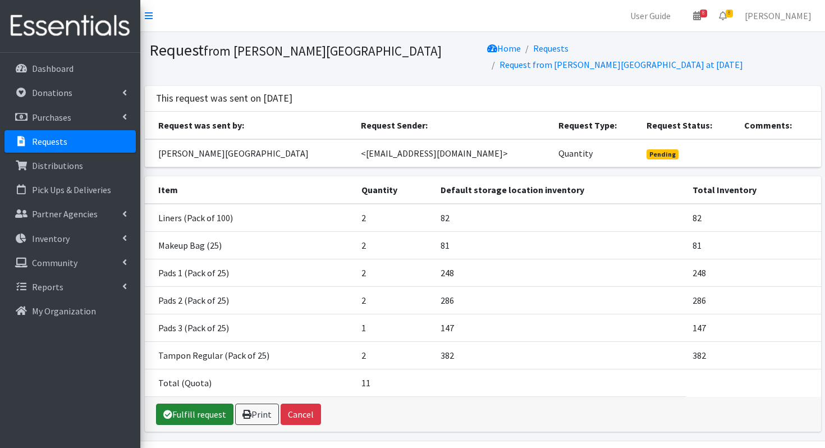
click at [176, 405] on link "Fulfill request" at bounding box center [194, 413] width 77 height 21
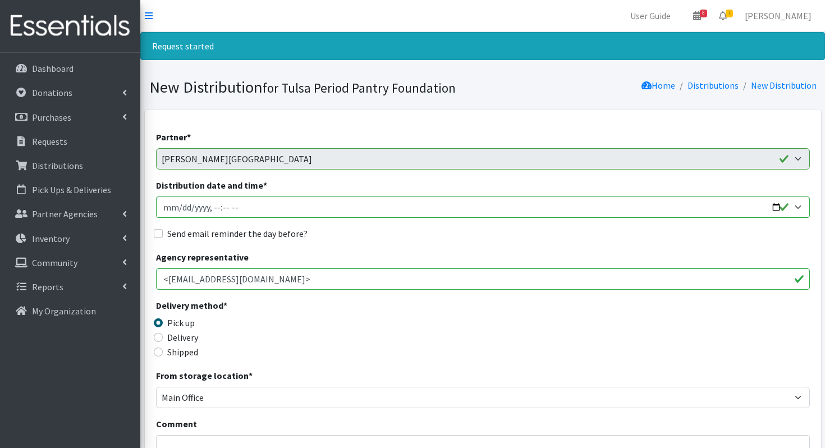
click at [174, 337] on label "Delivery" at bounding box center [182, 336] width 31 height 13
click at [163, 337] on input "Delivery" at bounding box center [158, 337] width 9 height 9
radio input "true"
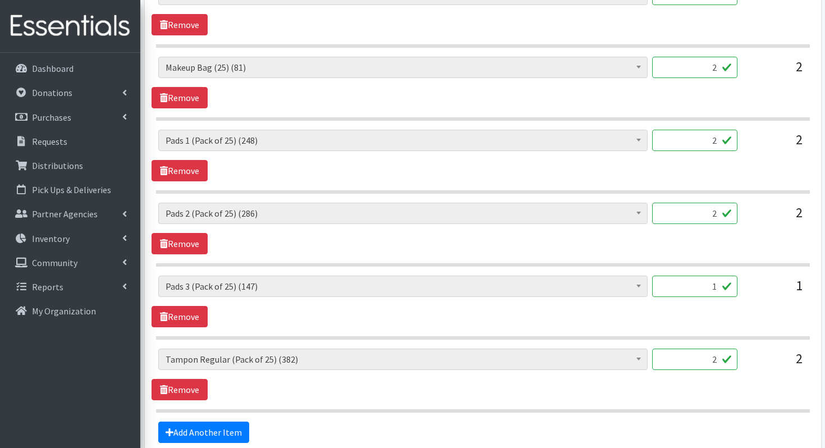
scroll to position [669, 0]
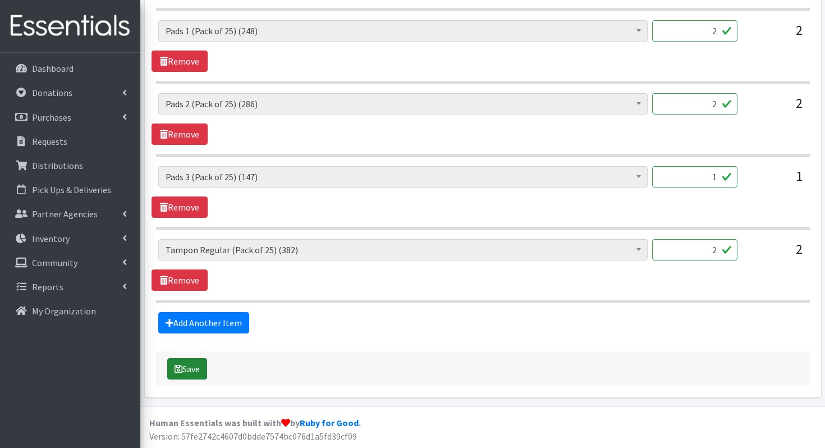
click at [173, 376] on button "Save" at bounding box center [187, 368] width 40 height 21
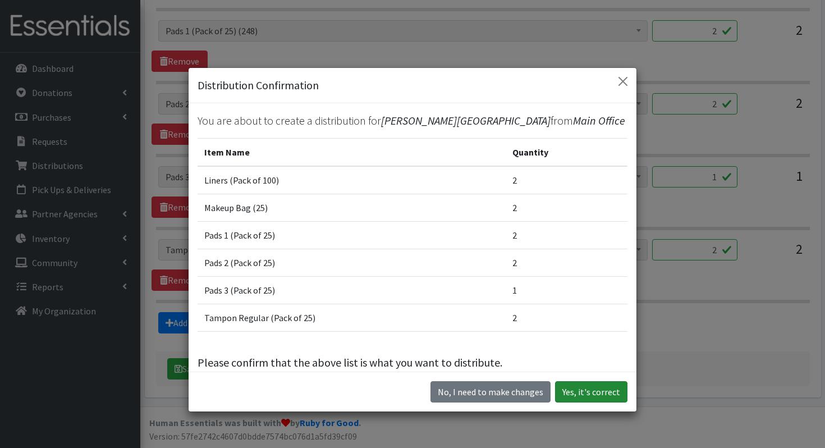
click at [590, 398] on button "Yes, it's correct" at bounding box center [591, 391] width 72 height 21
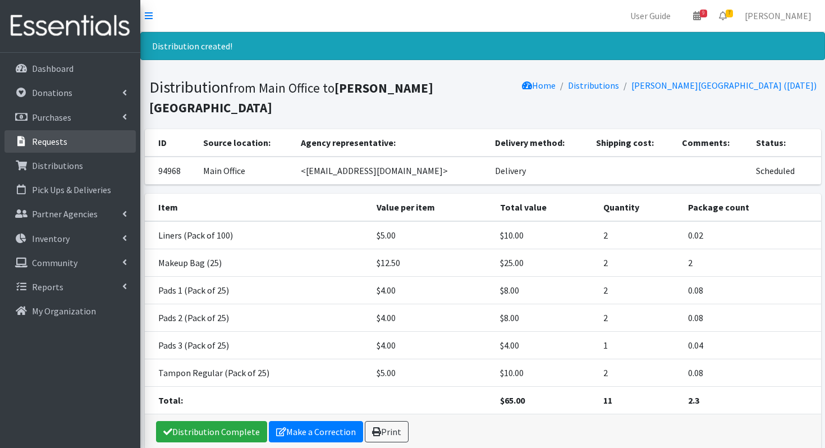
click at [66, 148] on link "Requests" at bounding box center [69, 141] width 131 height 22
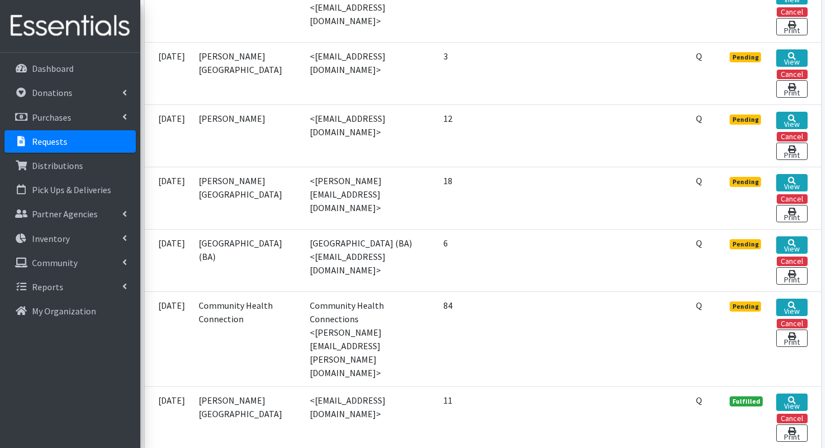
scroll to position [419, 0]
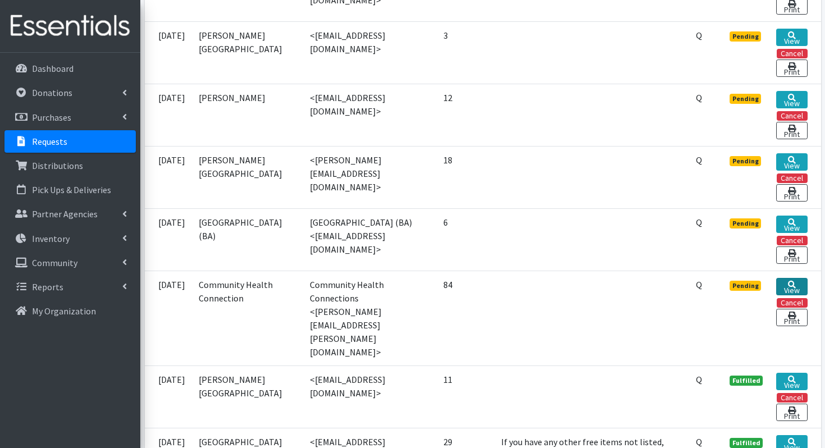
click at [784, 282] on link "View" at bounding box center [791, 286] width 31 height 17
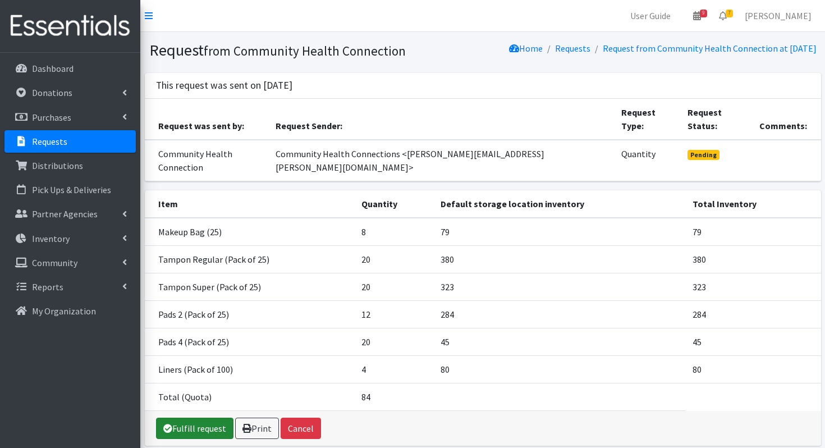
click at [173, 417] on link "Fulfill request" at bounding box center [194, 427] width 77 height 21
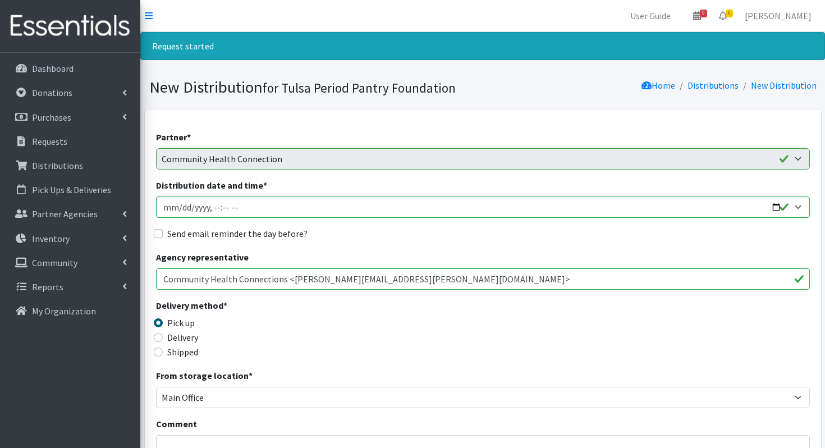
click at [186, 336] on label "Delivery" at bounding box center [182, 336] width 31 height 13
click at [163, 336] on input "Delivery" at bounding box center [158, 337] width 9 height 9
radio input "true"
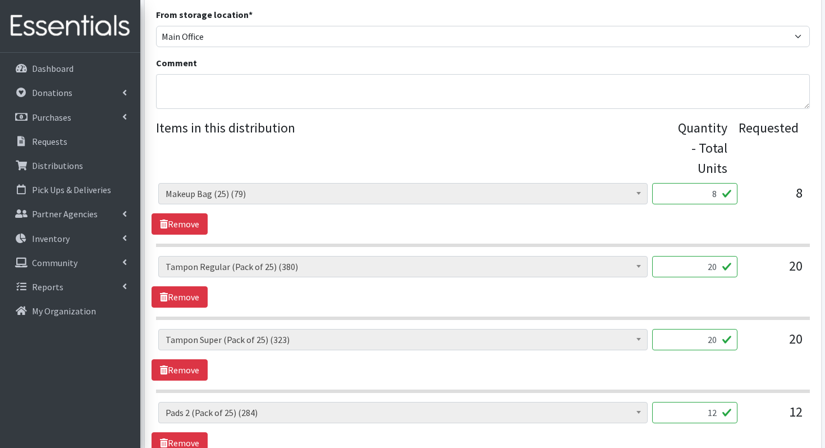
scroll to position [669, 0]
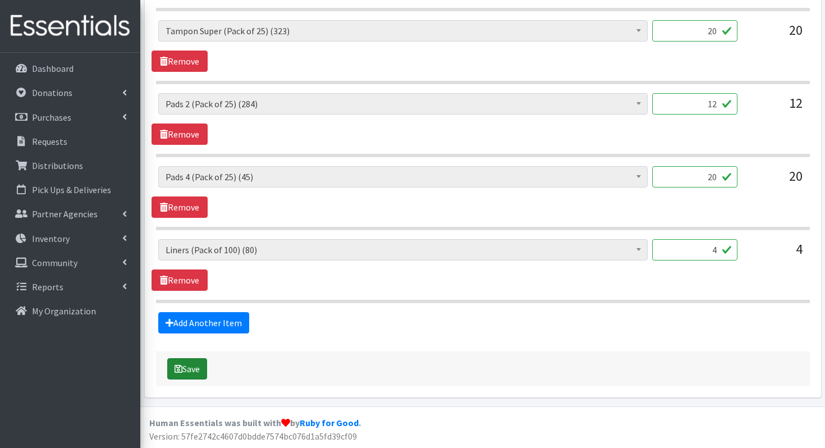
click at [182, 362] on button "Save" at bounding box center [187, 368] width 40 height 21
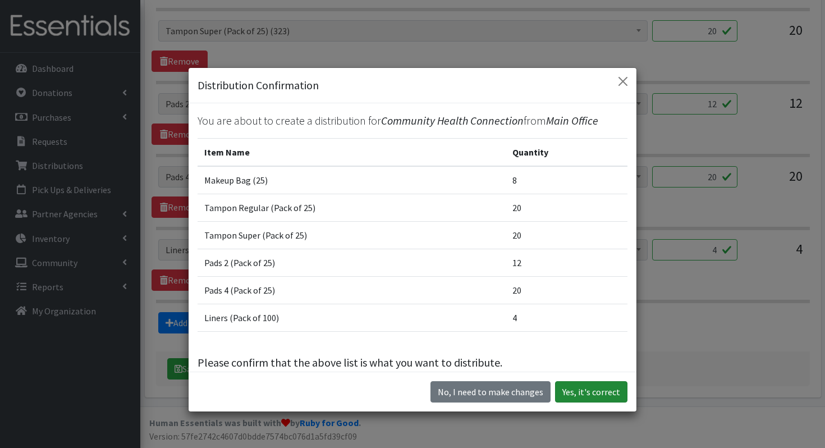
click at [581, 388] on button "Yes, it's correct" at bounding box center [591, 391] width 72 height 21
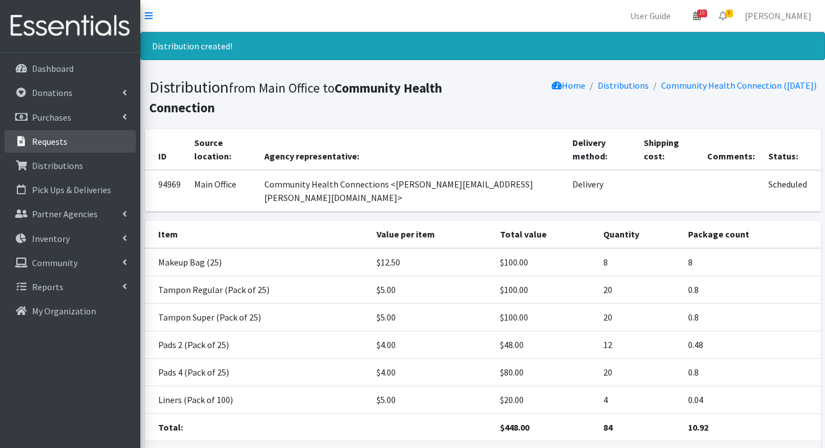
click at [75, 144] on link "Requests" at bounding box center [69, 141] width 131 height 22
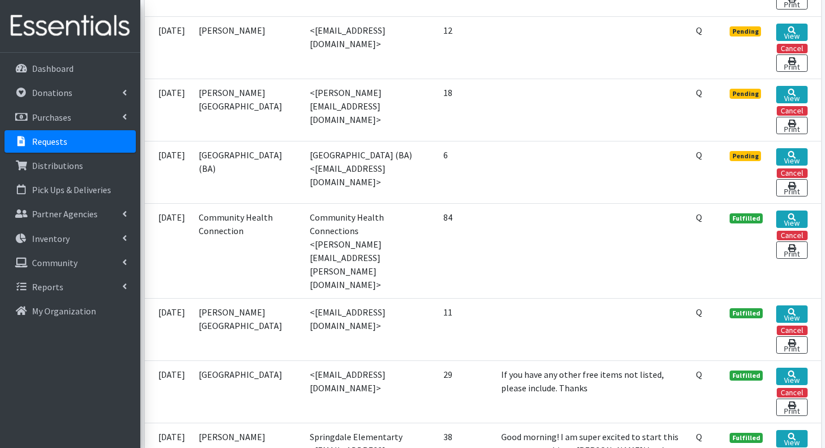
scroll to position [491, 0]
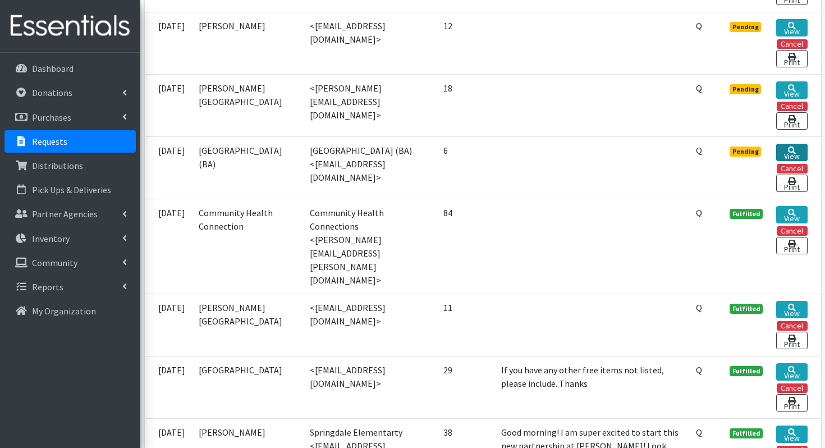
click at [783, 148] on link "View" at bounding box center [791, 152] width 31 height 17
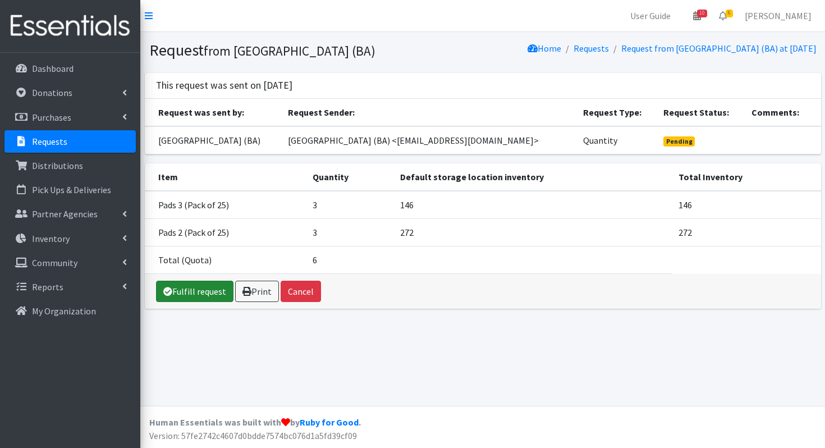
click at [183, 296] on link "Fulfill request" at bounding box center [194, 291] width 77 height 21
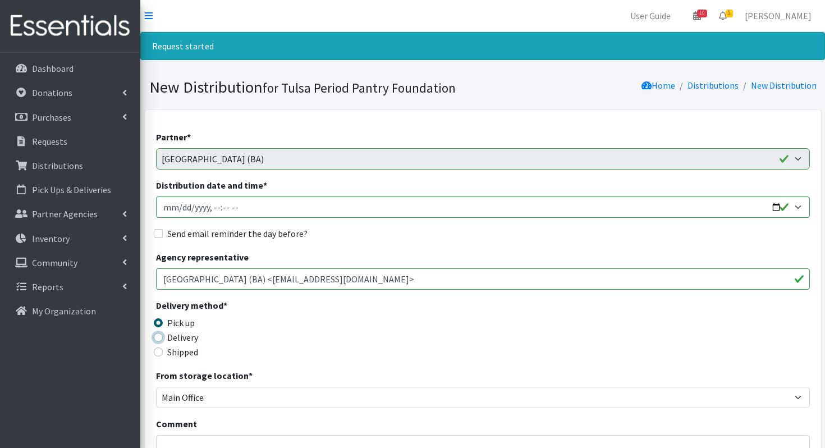
click at [156, 337] on input "Delivery" at bounding box center [158, 337] width 9 height 9
radio input "true"
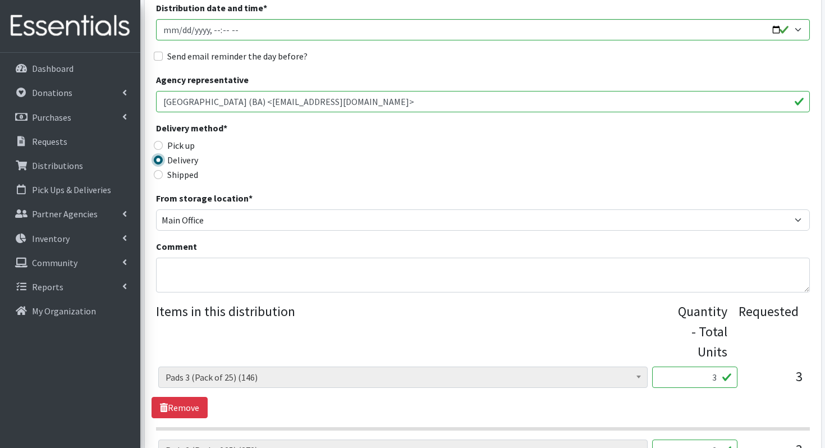
scroll to position [378, 0]
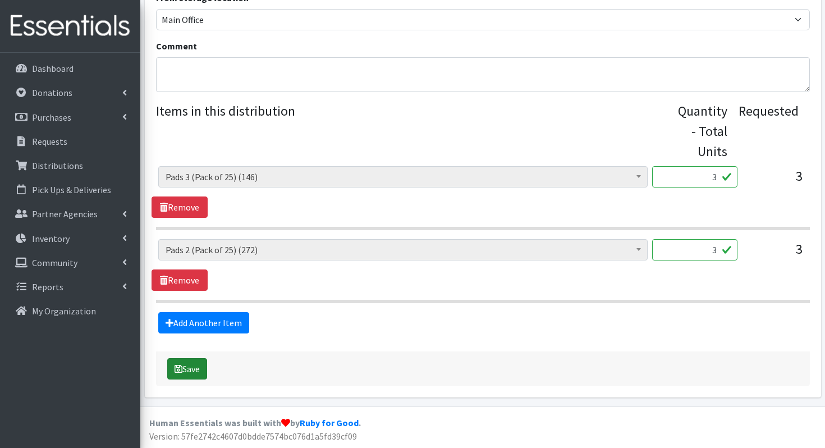
click at [181, 378] on button "Save" at bounding box center [187, 368] width 40 height 21
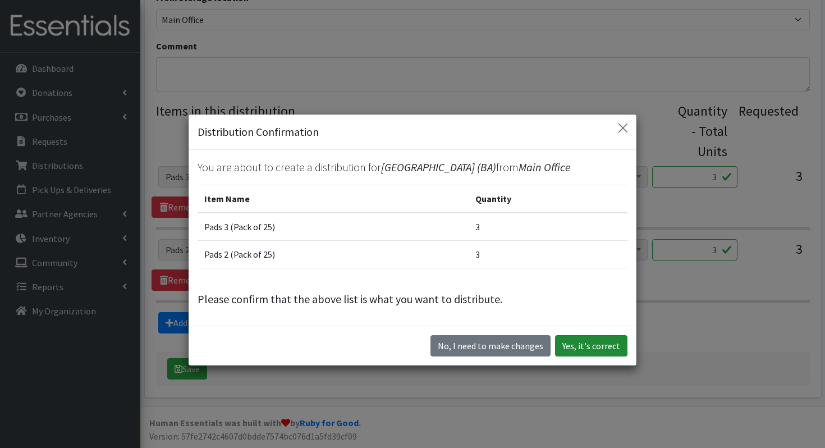
click at [586, 343] on button "Yes, it's correct" at bounding box center [591, 345] width 72 height 21
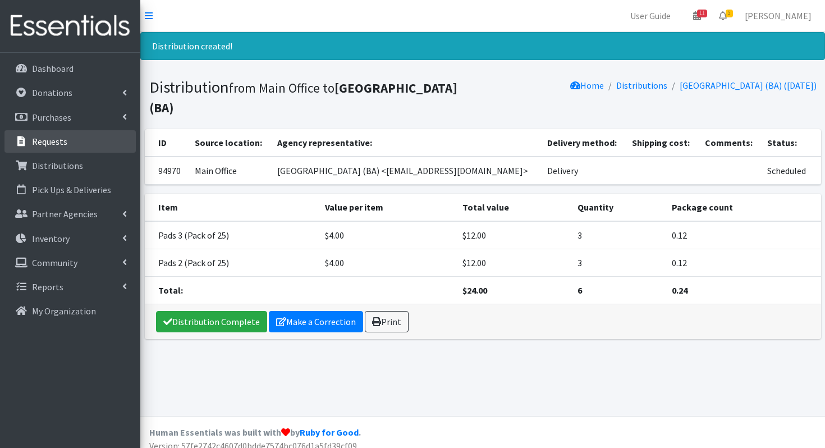
click at [72, 142] on link "Requests" at bounding box center [69, 141] width 131 height 22
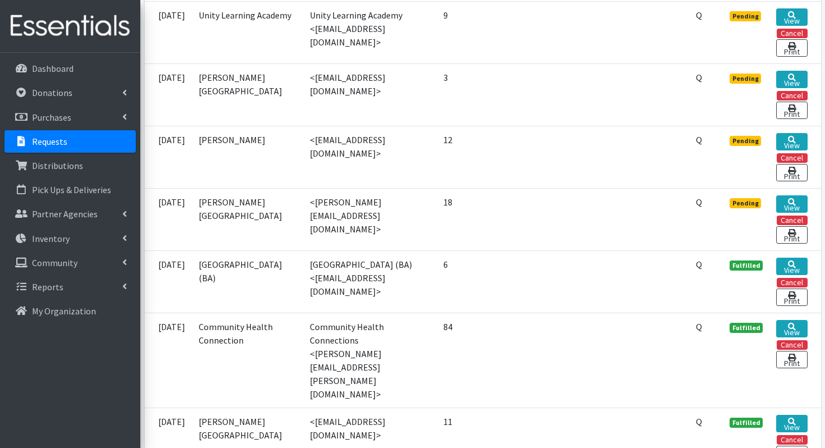
scroll to position [428, 0]
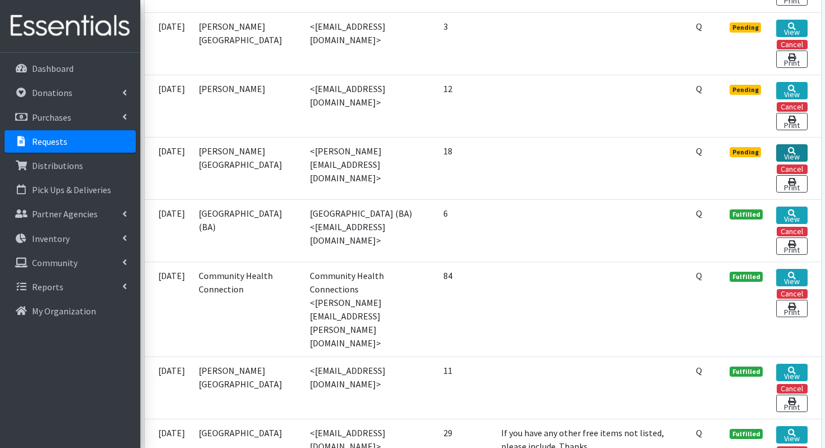
click at [788, 153] on link "View" at bounding box center [791, 152] width 31 height 17
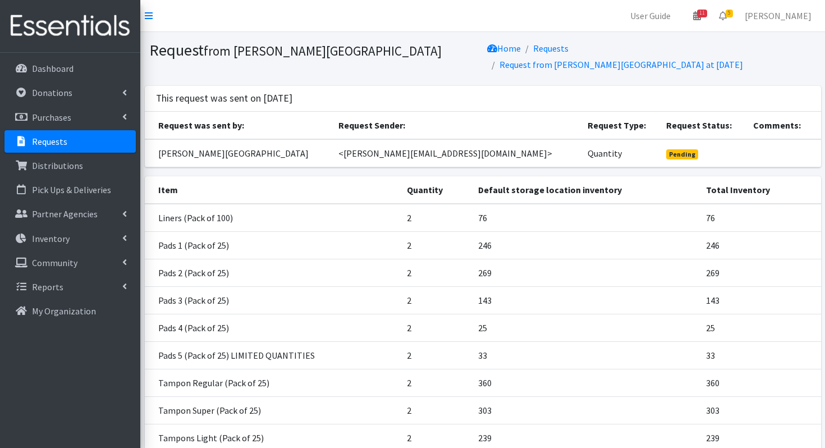
scroll to position [104, 0]
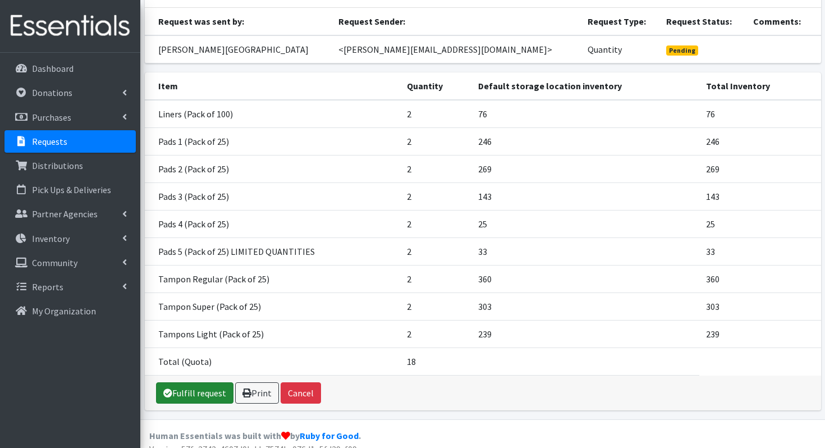
click at [170, 382] on link "Fulfill request" at bounding box center [194, 392] width 77 height 21
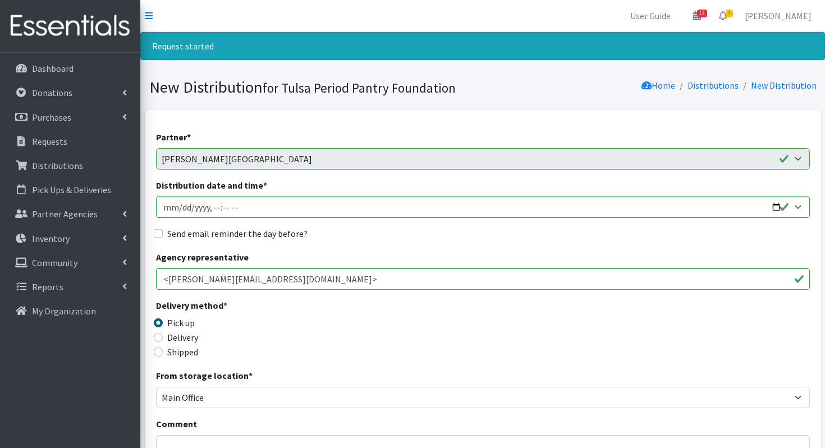
click at [183, 341] on label "Delivery" at bounding box center [182, 336] width 31 height 13
click at [163, 341] on input "Delivery" at bounding box center [158, 337] width 9 height 9
radio input "true"
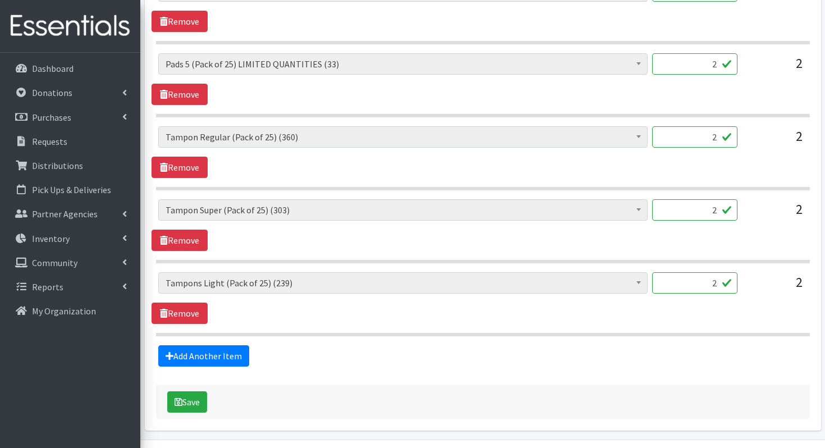
scroll to position [888, 0]
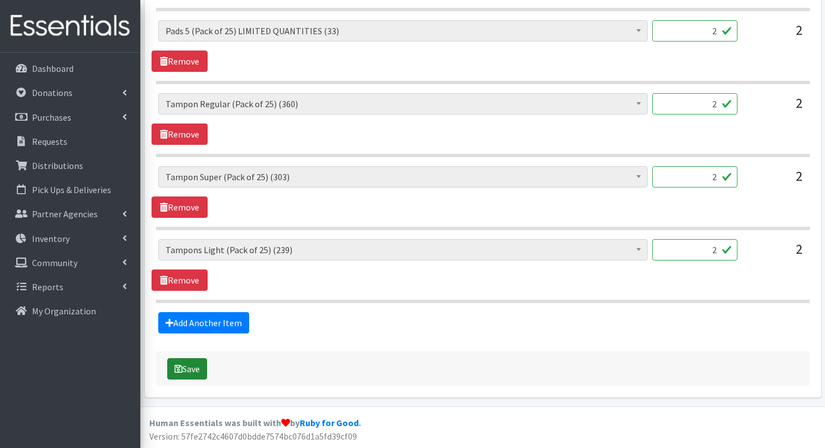
click at [182, 366] on button "Save" at bounding box center [187, 368] width 40 height 21
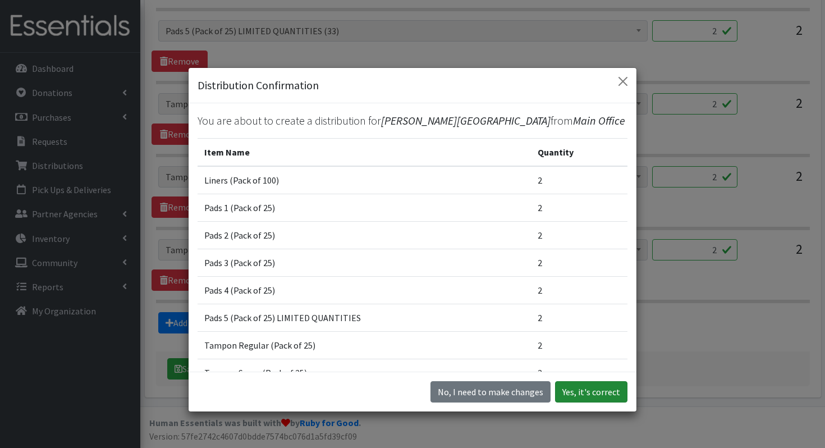
click at [579, 393] on button "Yes, it's correct" at bounding box center [591, 391] width 72 height 21
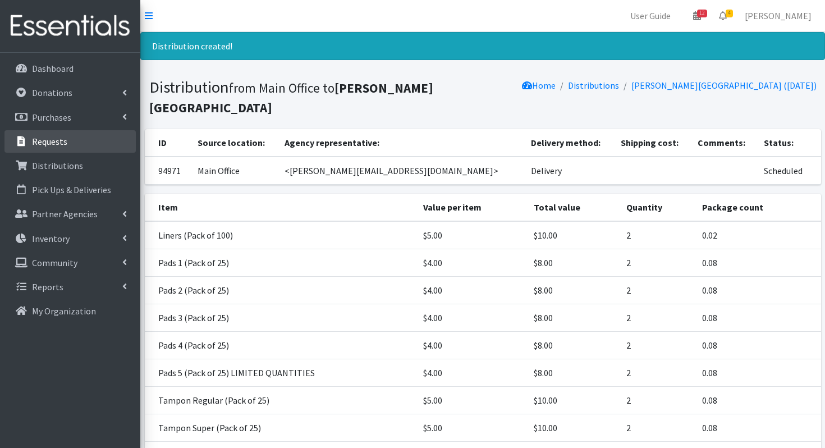
click at [50, 151] on link "Requests" at bounding box center [69, 141] width 131 height 22
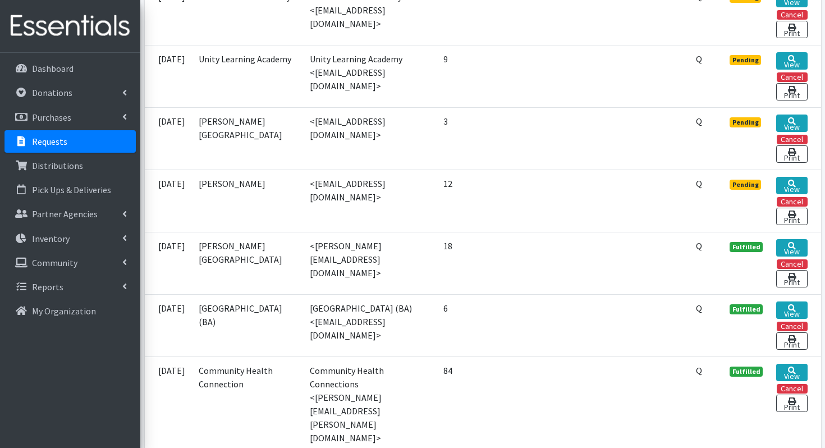
scroll to position [350, 0]
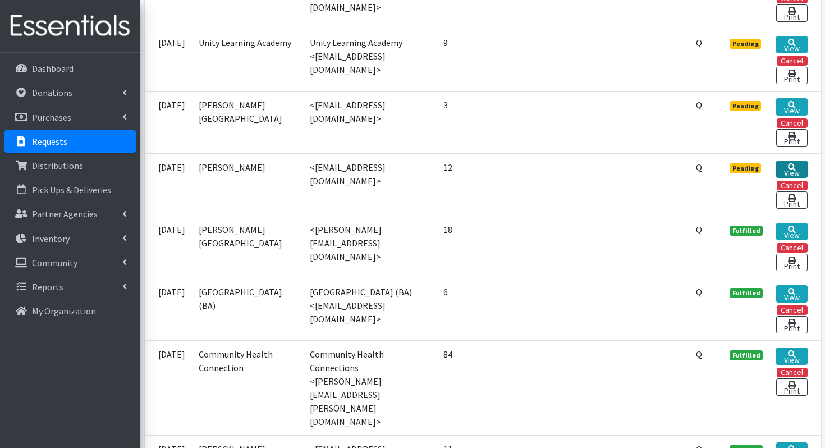
click at [786, 163] on link "View" at bounding box center [791, 168] width 31 height 17
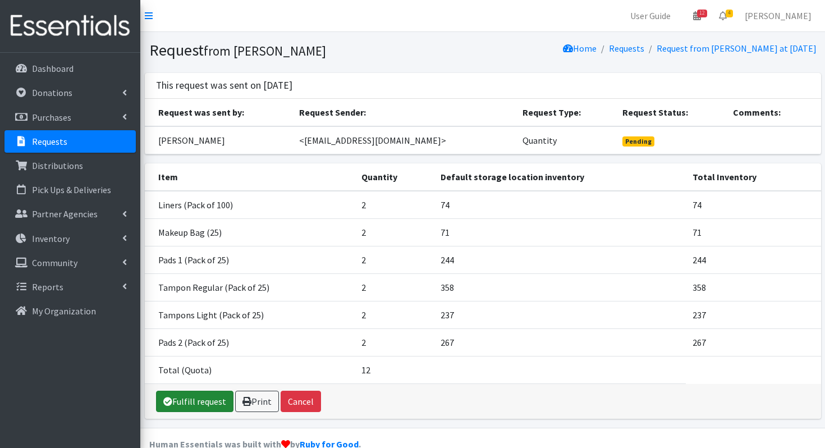
click at [206, 397] on link "Fulfill request" at bounding box center [194, 401] width 77 height 21
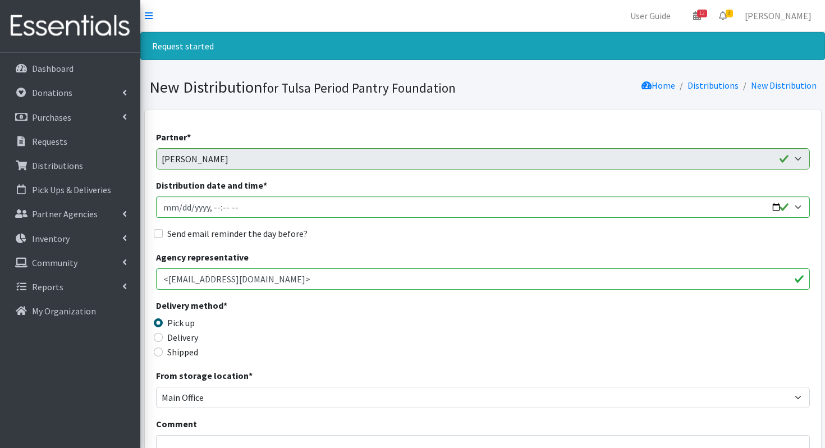
click at [180, 337] on label "Delivery" at bounding box center [182, 336] width 31 height 13
click at [163, 337] on input "Delivery" at bounding box center [158, 337] width 9 height 9
radio input "true"
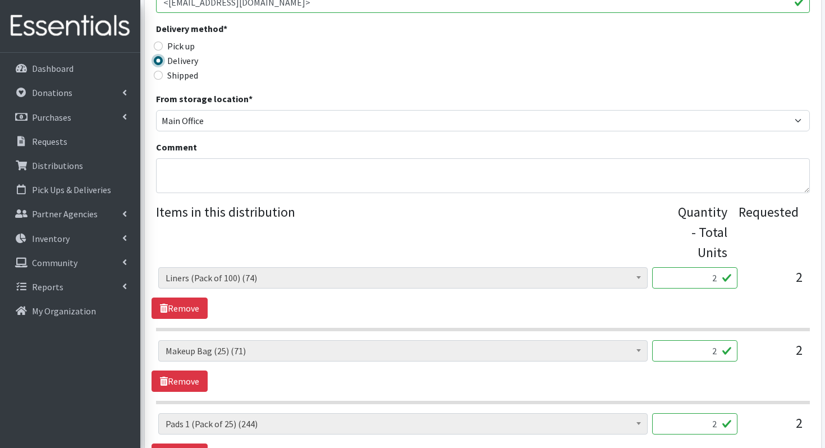
scroll to position [669, 0]
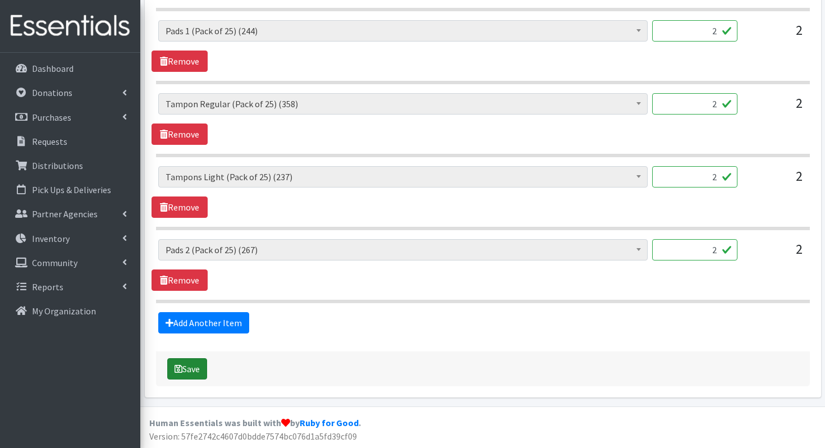
click at [183, 362] on button "Save" at bounding box center [187, 368] width 40 height 21
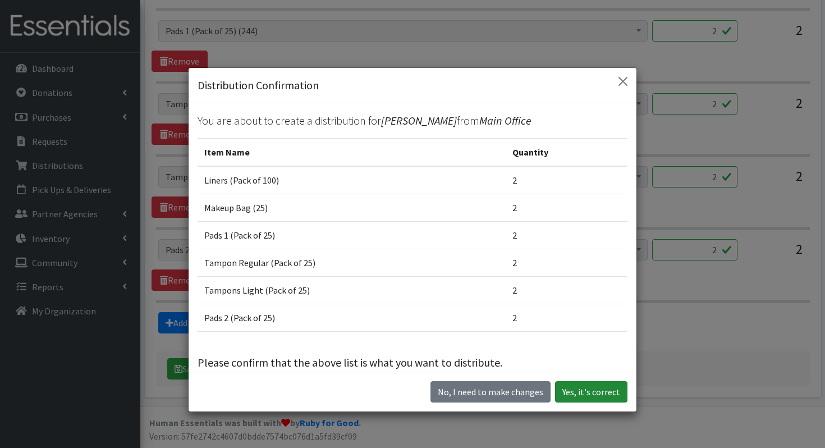
click at [586, 390] on button "Yes, it's correct" at bounding box center [591, 391] width 72 height 21
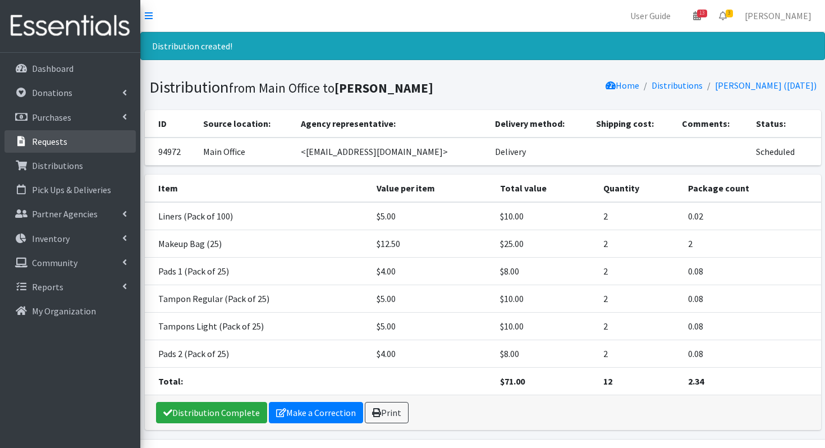
click at [68, 142] on link "Requests" at bounding box center [69, 141] width 131 height 22
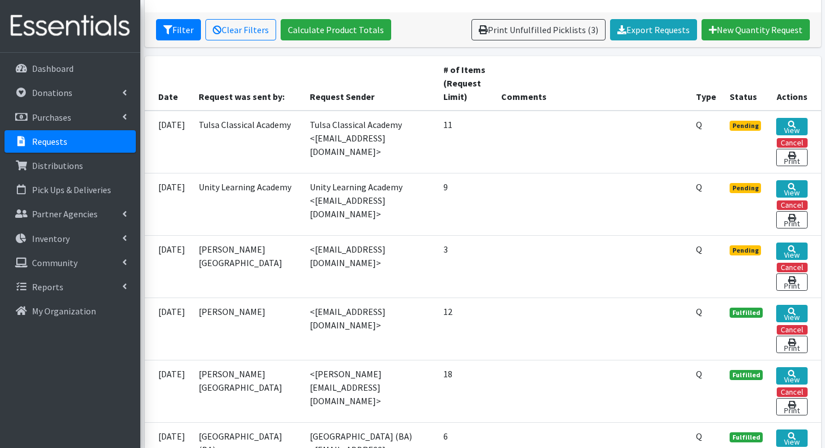
scroll to position [206, 0]
click at [793, 251] on link "View" at bounding box center [791, 250] width 31 height 17
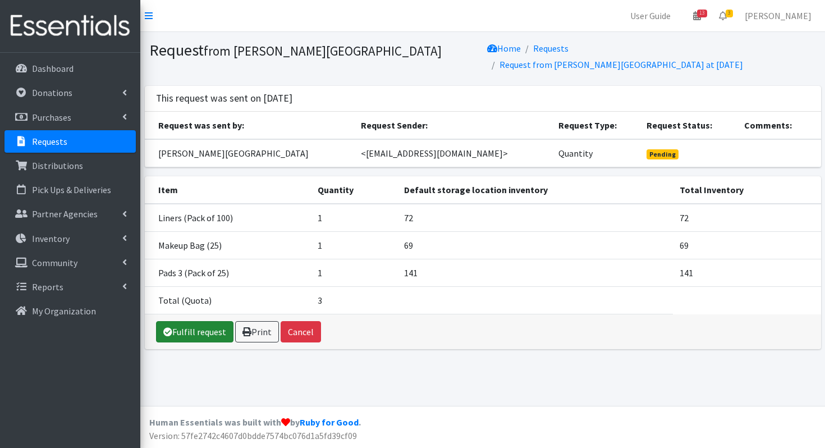
click at [203, 324] on link "Fulfill request" at bounding box center [194, 331] width 77 height 21
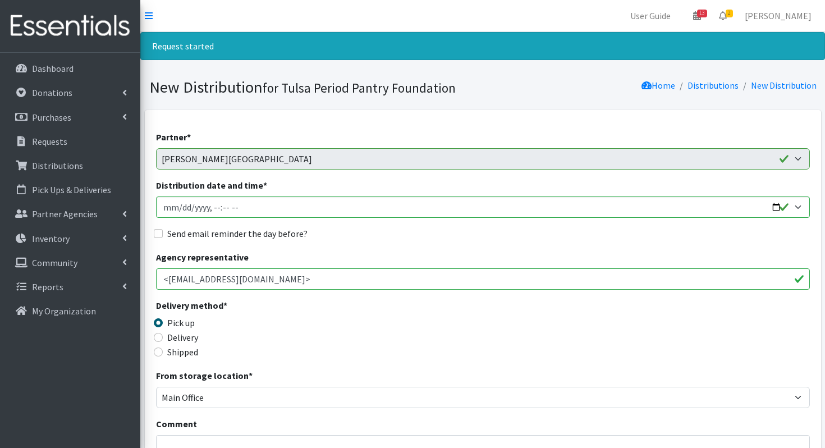
click at [185, 337] on label "Delivery" at bounding box center [182, 336] width 31 height 13
click at [163, 337] on input "Delivery" at bounding box center [158, 337] width 9 height 9
radio input "true"
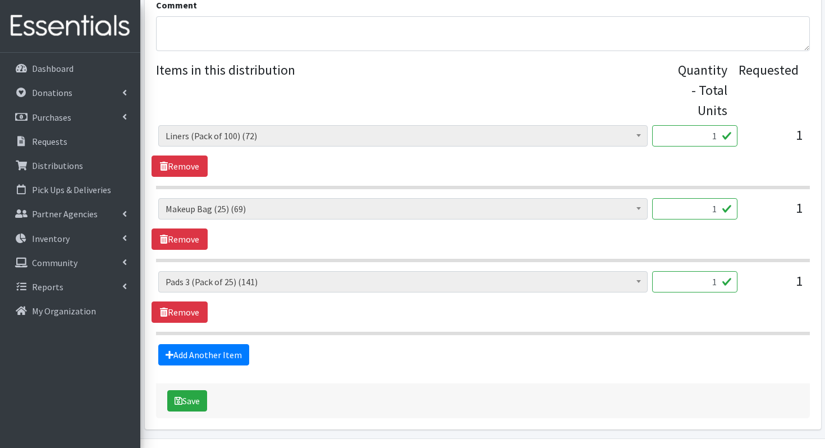
scroll to position [451, 0]
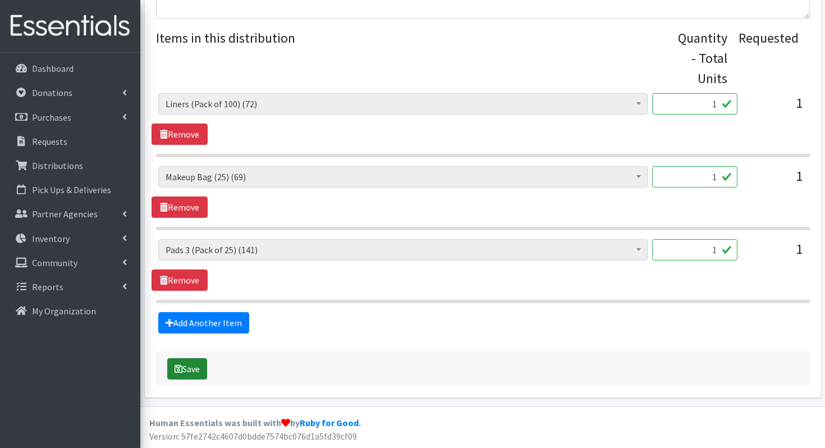
click at [188, 363] on button "Save" at bounding box center [187, 368] width 40 height 21
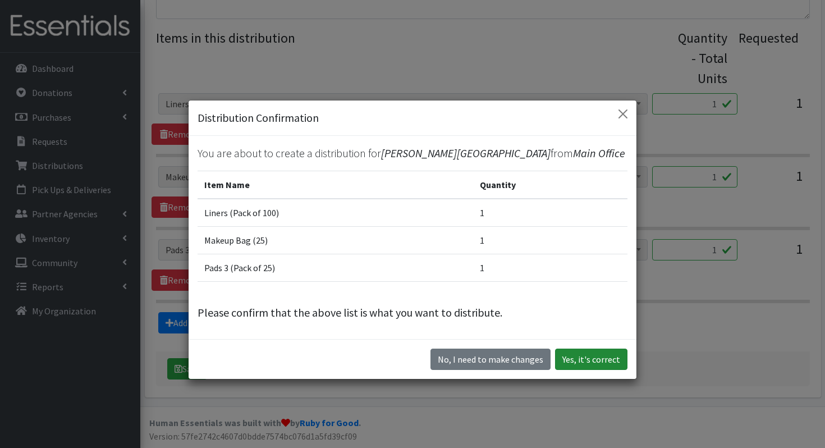
click at [596, 365] on button "Yes, it's correct" at bounding box center [591, 358] width 72 height 21
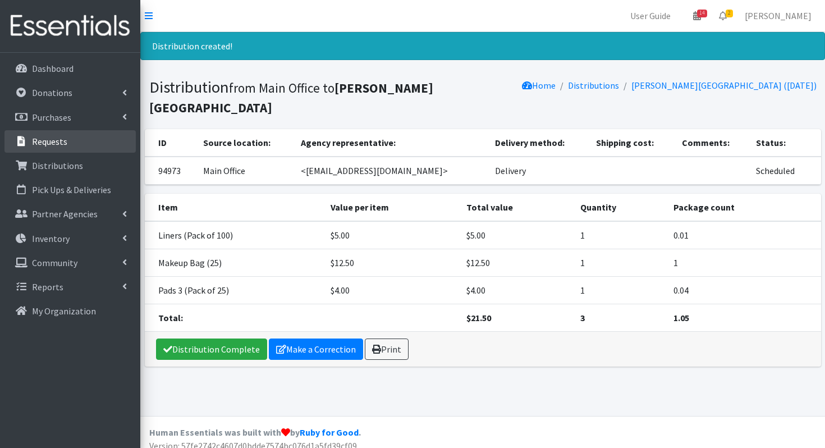
click at [39, 143] on p "Requests" at bounding box center [49, 141] width 35 height 11
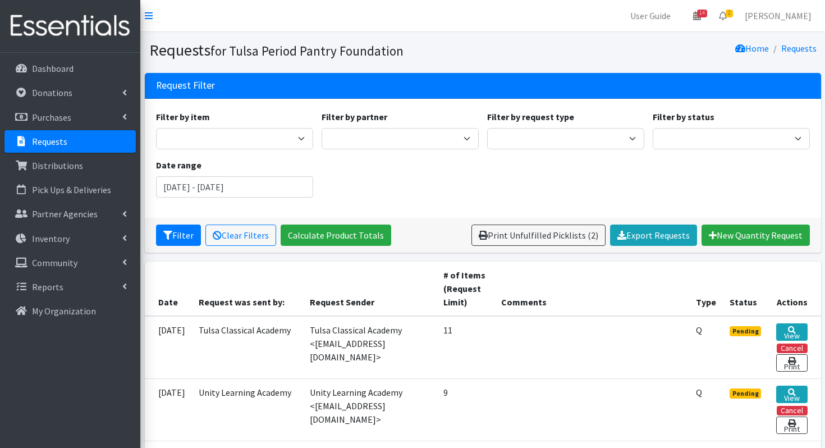
scroll to position [114, 0]
